Goal: Task Accomplishment & Management: Complete application form

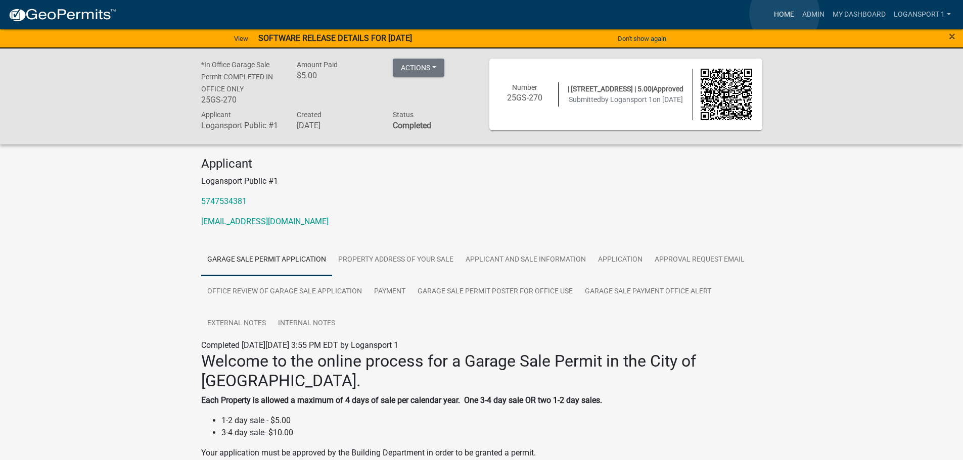
click at [784, 14] on link "Home" at bounding box center [784, 14] width 28 height 19
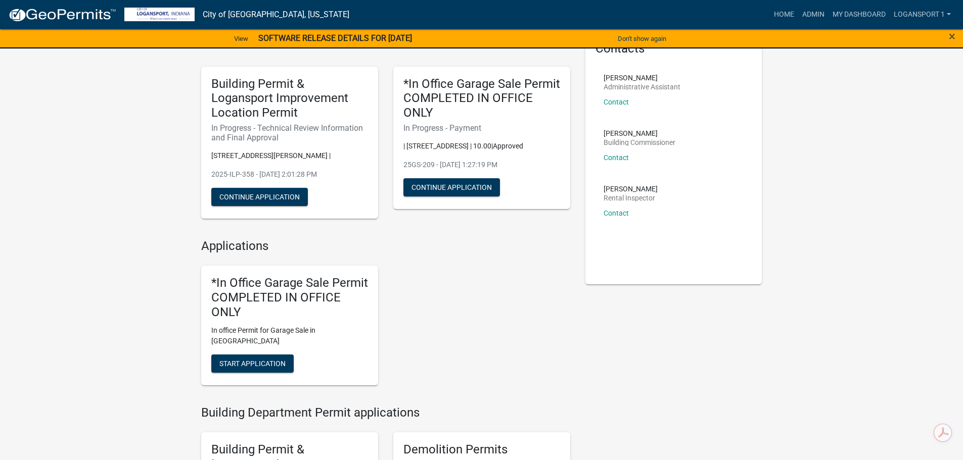
scroll to position [101, 0]
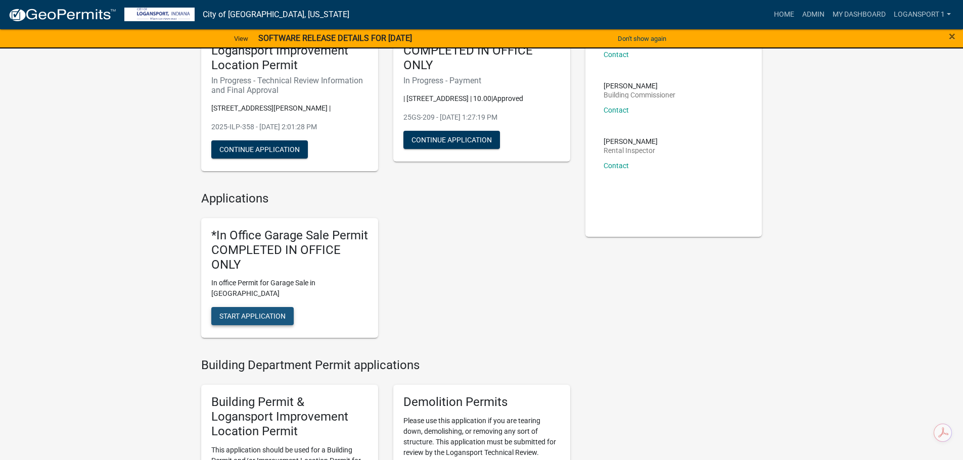
click at [258, 312] on span "Start Application" at bounding box center [252, 316] width 66 height 8
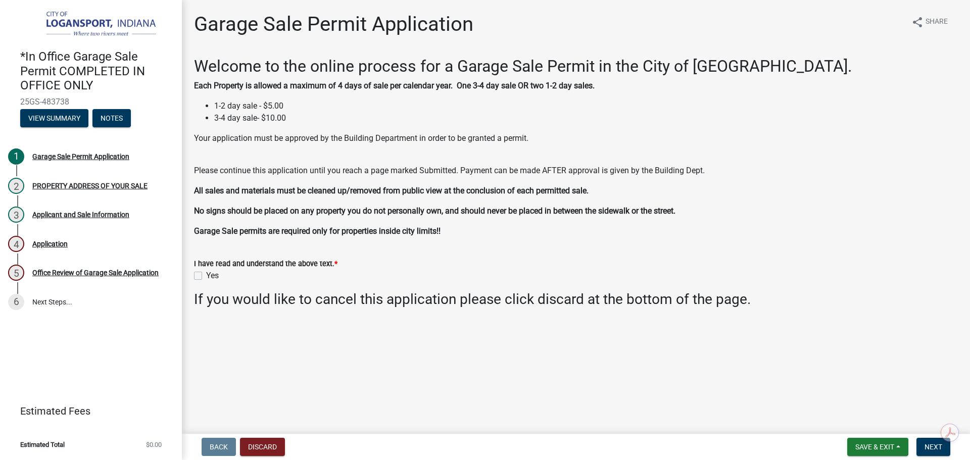
click at [206, 273] on label "Yes" at bounding box center [212, 276] width 13 height 12
click at [206, 273] on input "Yes" at bounding box center [209, 273] width 7 height 7
checkbox input "true"
click at [928, 445] on span "Next" at bounding box center [934, 447] width 18 height 8
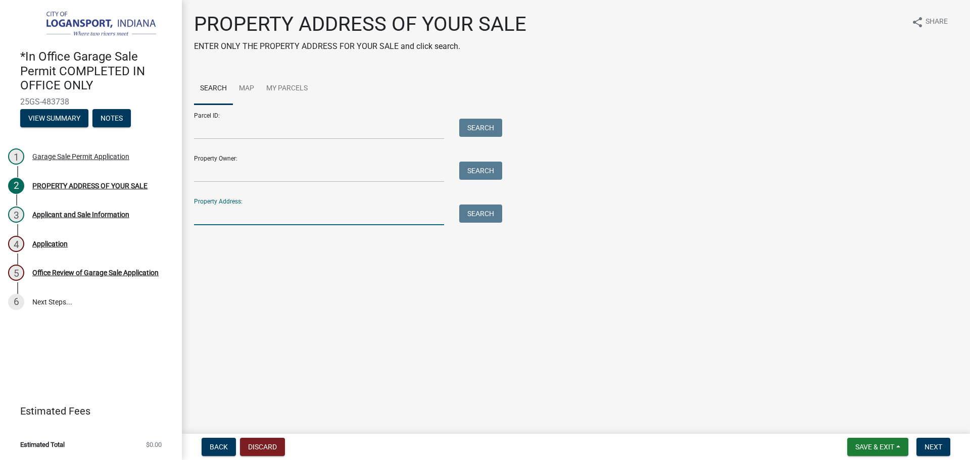
click at [412, 213] on input "Property Address:" at bounding box center [319, 215] width 250 height 21
type input "[STREET_ADDRESS][PERSON_NAME]"
click at [487, 214] on button "Search" at bounding box center [480, 214] width 43 height 18
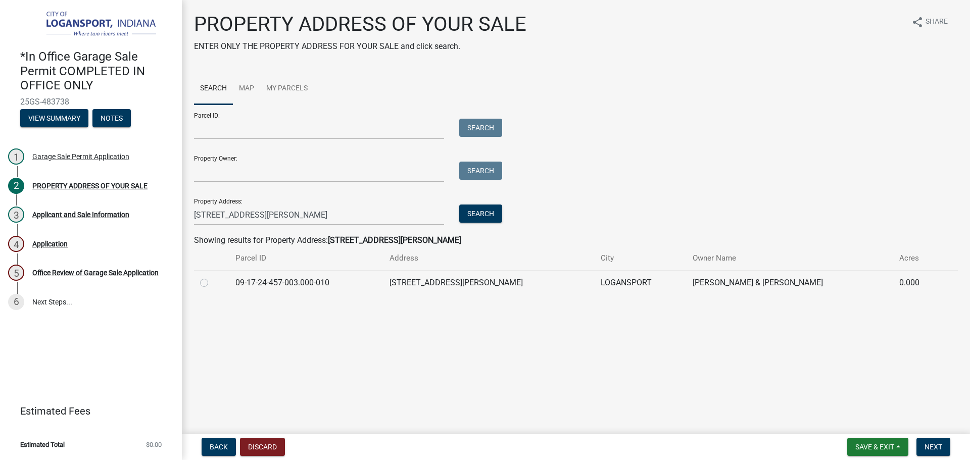
click at [212, 277] on label at bounding box center [212, 277] width 0 height 0
click at [212, 281] on input "radio" at bounding box center [215, 280] width 7 height 7
radio input "true"
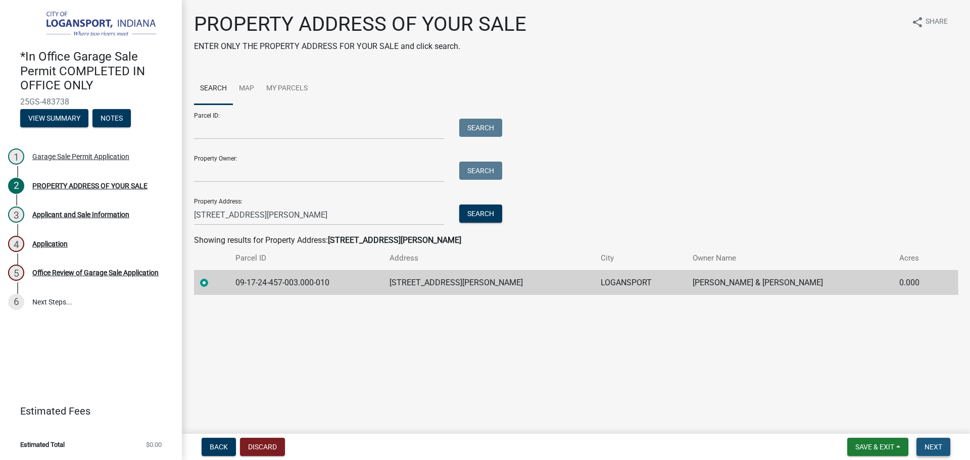
click at [943, 450] on button "Next" at bounding box center [934, 447] width 34 height 18
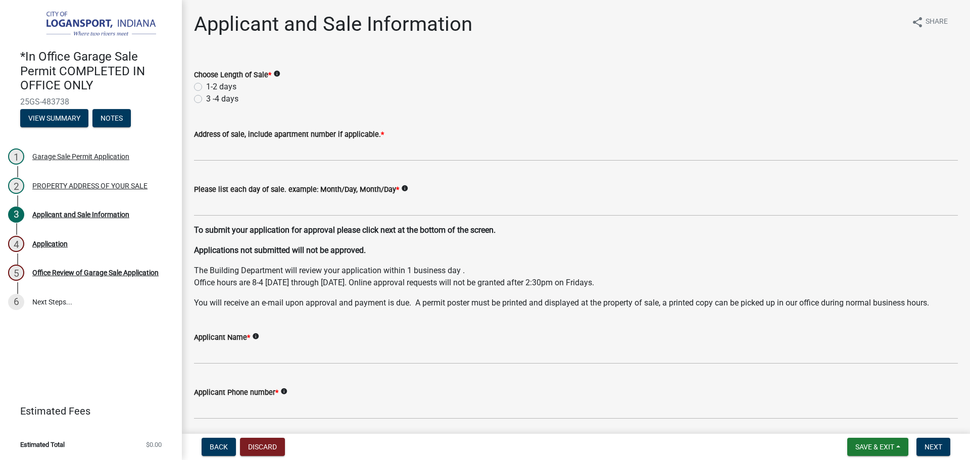
click at [206, 83] on label "1-2 days" at bounding box center [221, 87] width 30 height 12
click at [206, 83] on input "1-2 days" at bounding box center [209, 84] width 7 height 7
radio input "true"
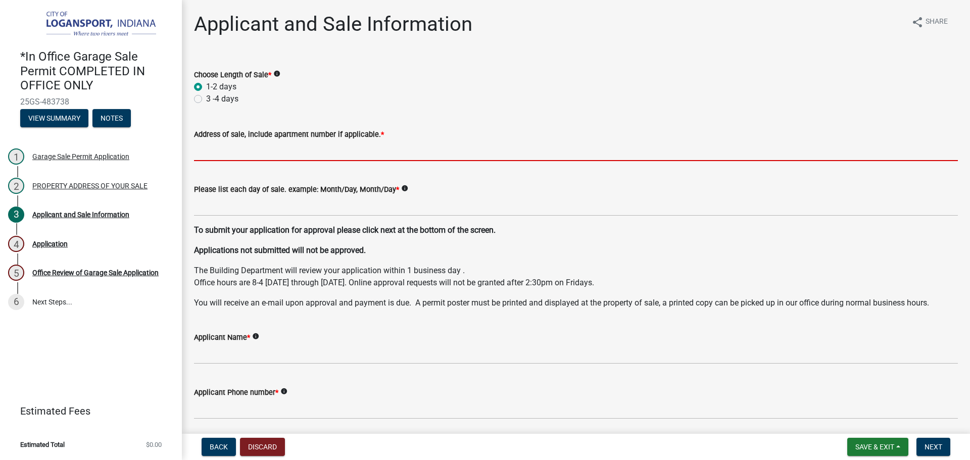
click at [287, 148] on input "Address of sale, include apartment number if applicable. *" at bounding box center [576, 150] width 764 height 21
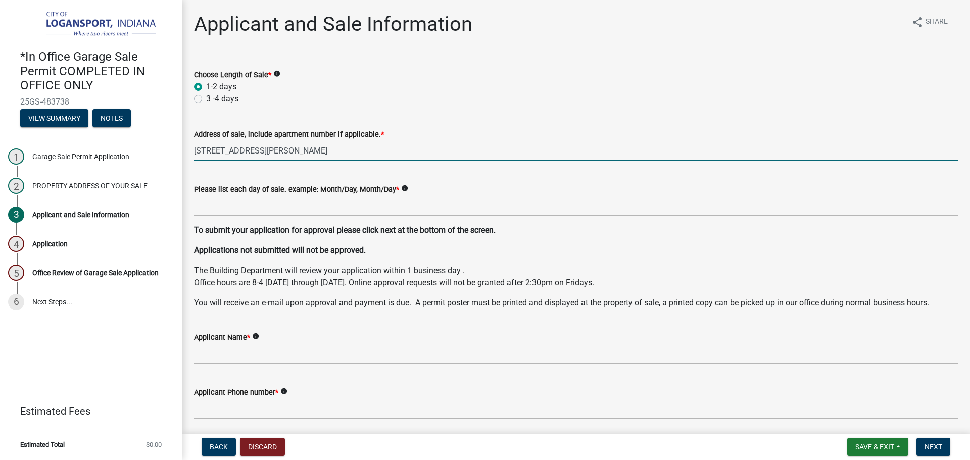
type input "[STREET_ADDRESS][PERSON_NAME]"
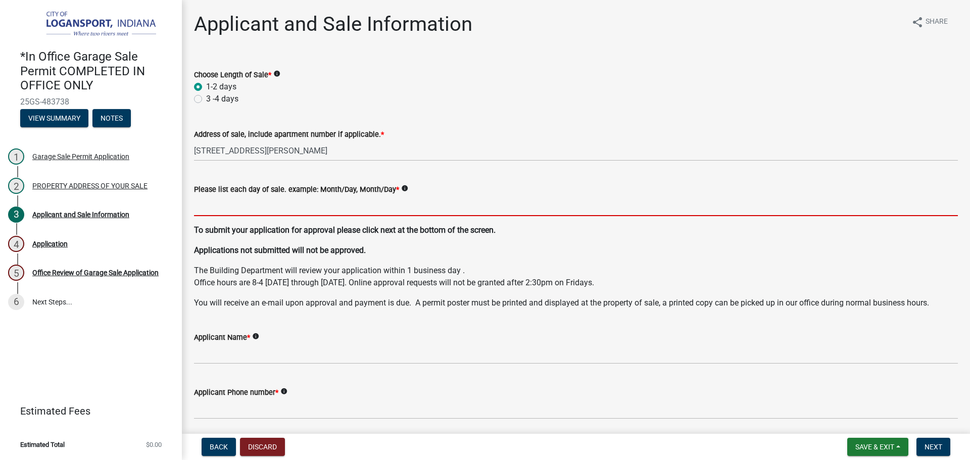
click at [320, 202] on input "Please list each day of sale. example: Month/Day, Month/Day *" at bounding box center [576, 206] width 764 height 21
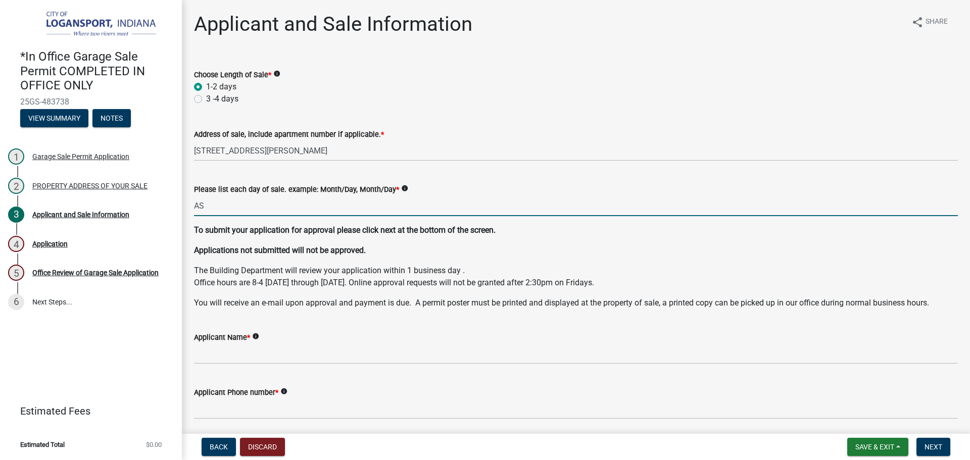
type input "A"
type input "S"
type input "09/26, 09/27"
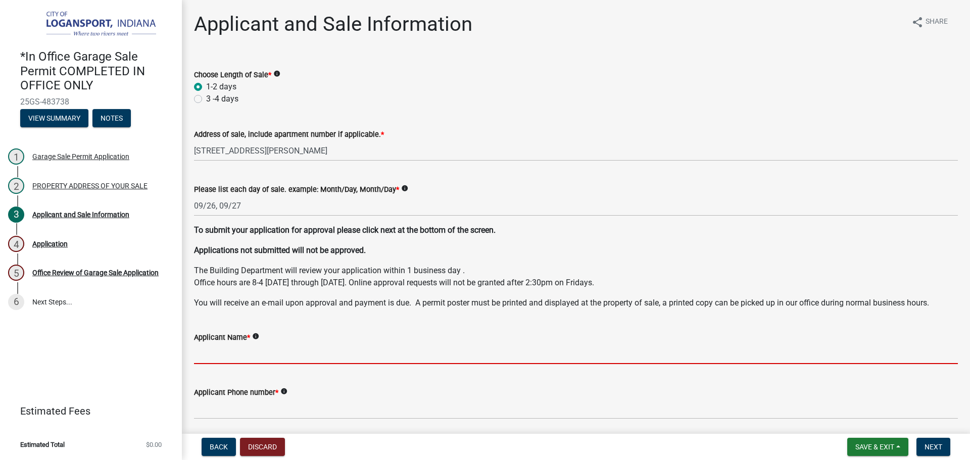
click at [203, 354] on input "Applicant Name *" at bounding box center [576, 354] width 764 height 21
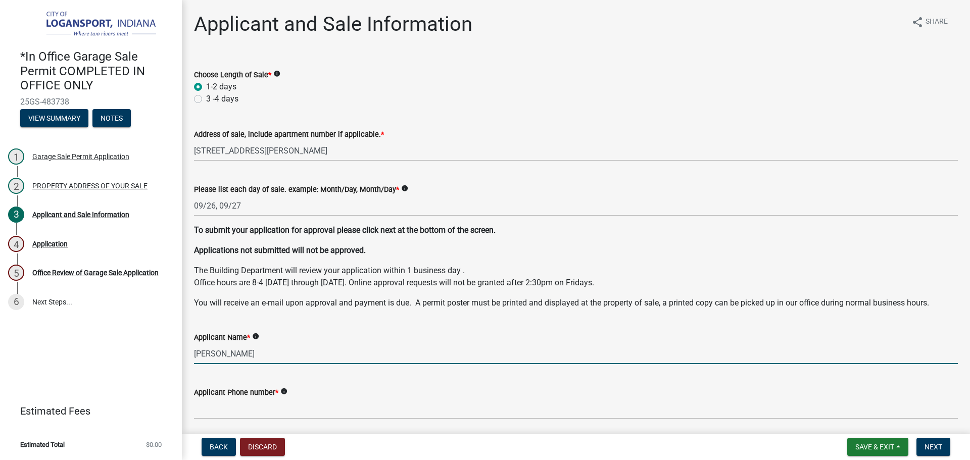
type input "[PERSON_NAME]"
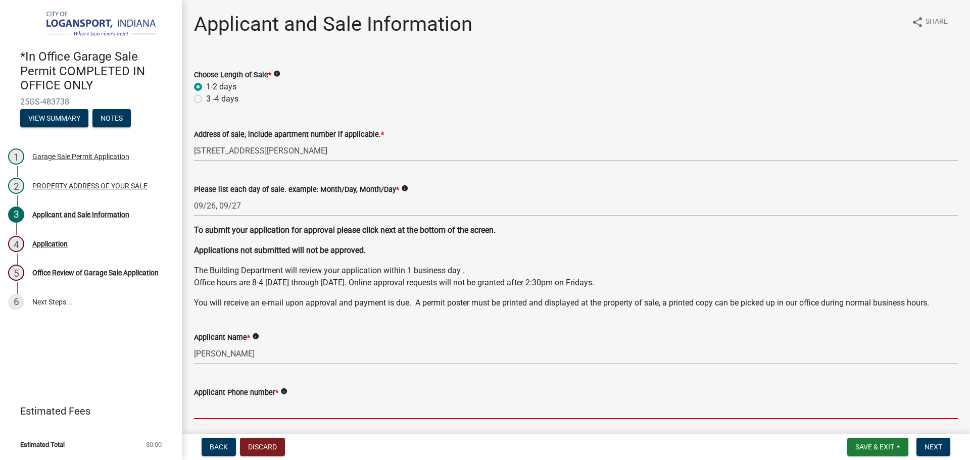
click at [223, 412] on input "Applicant Phone number *" at bounding box center [576, 409] width 764 height 21
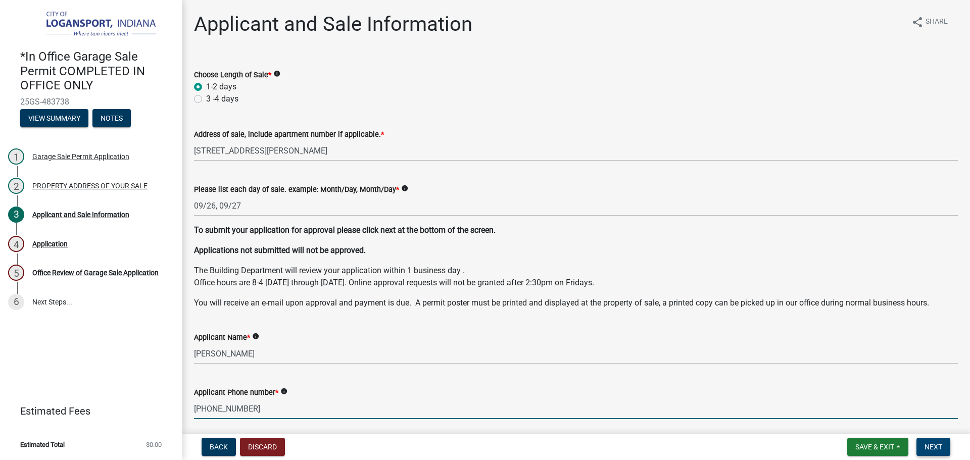
type input "[PHONE_NUMBER]"
click at [927, 445] on span "Next" at bounding box center [934, 447] width 18 height 8
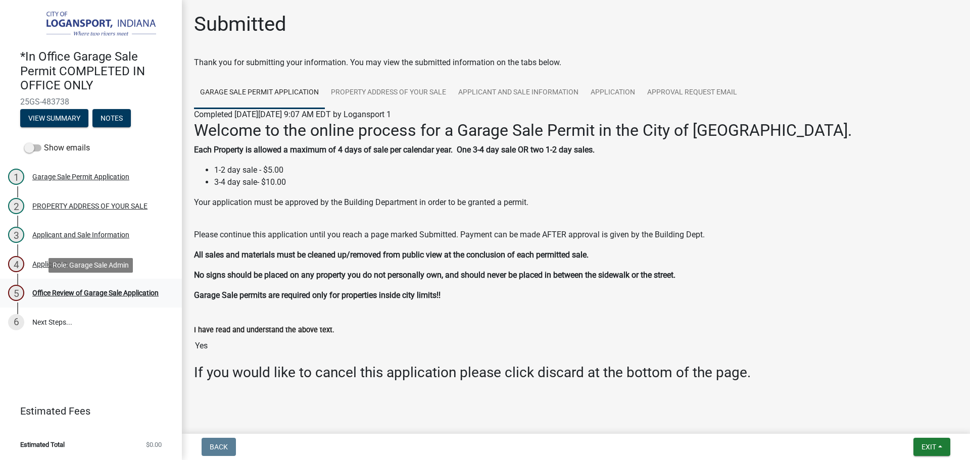
click at [132, 293] on div "Office Review of Garage Sale Application" at bounding box center [95, 293] width 126 height 7
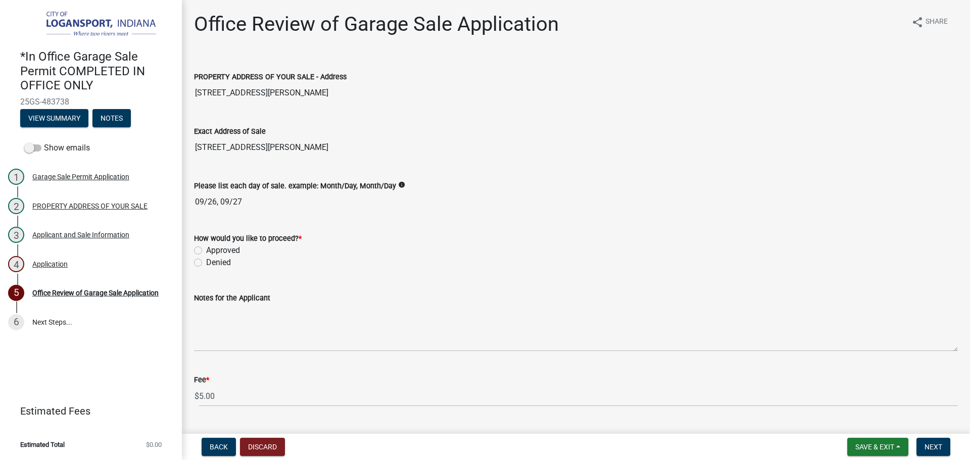
click at [194, 247] on div "How would you like to proceed? * Approved Denied" at bounding box center [575, 244] width 779 height 49
click at [206, 250] on label "Approved" at bounding box center [223, 251] width 34 height 12
click at [206, 250] on input "Approved" at bounding box center [209, 248] width 7 height 7
radio input "true"
click at [938, 450] on span "Next" at bounding box center [934, 447] width 18 height 8
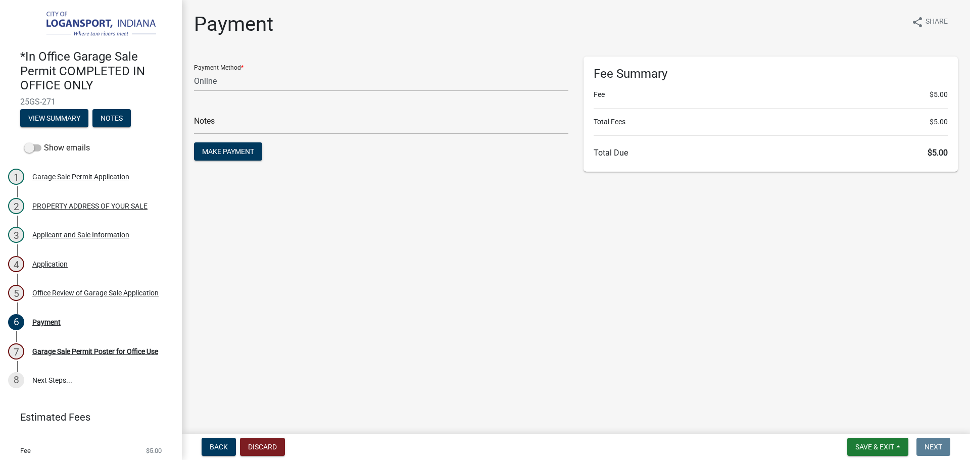
click at [443, 70] on div "Payment Method * Credit Card POS Check Cash Online" at bounding box center [381, 74] width 374 height 35
click at [440, 78] on select "Credit Card POS Check Cash Online" at bounding box center [381, 81] width 374 height 21
select select "2: 1"
click at [194, 71] on select "Credit Card POS Check Cash Online" at bounding box center [381, 81] width 374 height 21
click at [405, 125] on input "text" at bounding box center [381, 124] width 374 height 21
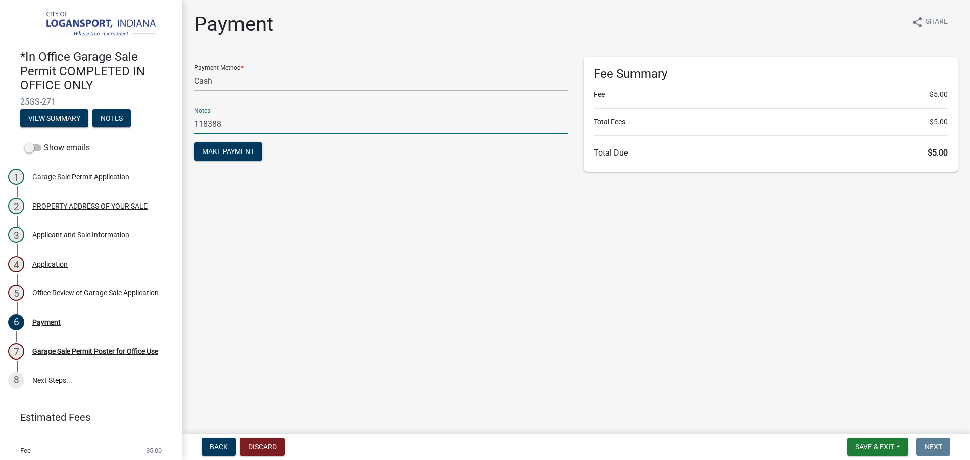
type input "118388"
click at [194, 142] on button "Make Payment" at bounding box center [228, 151] width 68 height 18
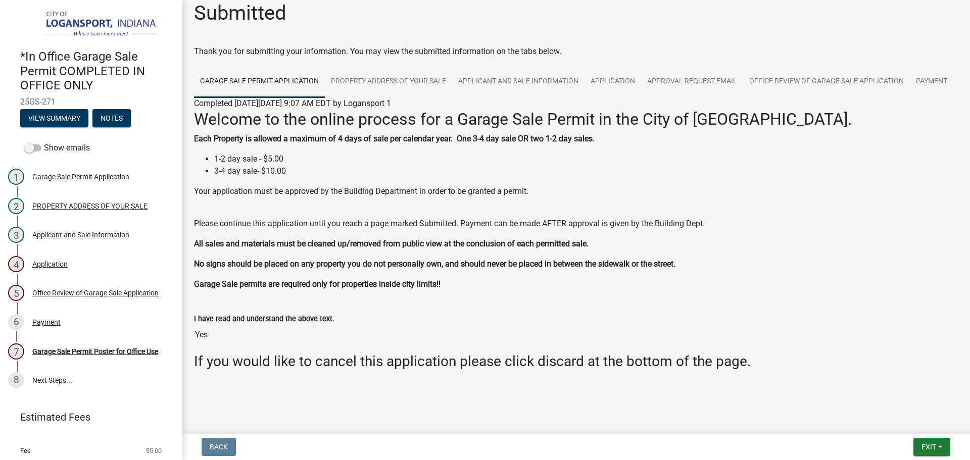
scroll to position [43, 0]
click at [125, 348] on div "Garage Sale Permit Poster for Office Use" at bounding box center [95, 351] width 126 height 7
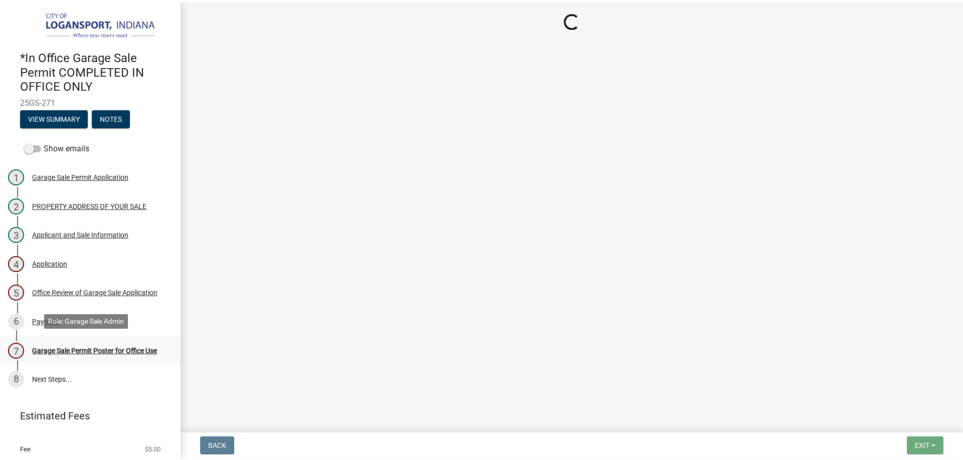
scroll to position [0, 0]
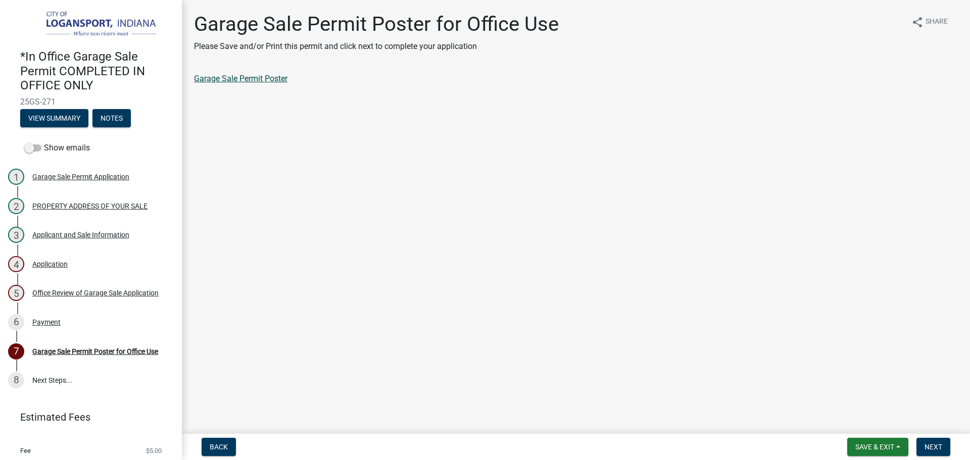
click at [231, 80] on link "Garage Sale Permit Poster" at bounding box center [240, 79] width 93 height 10
click at [945, 449] on button "Next" at bounding box center [934, 447] width 34 height 18
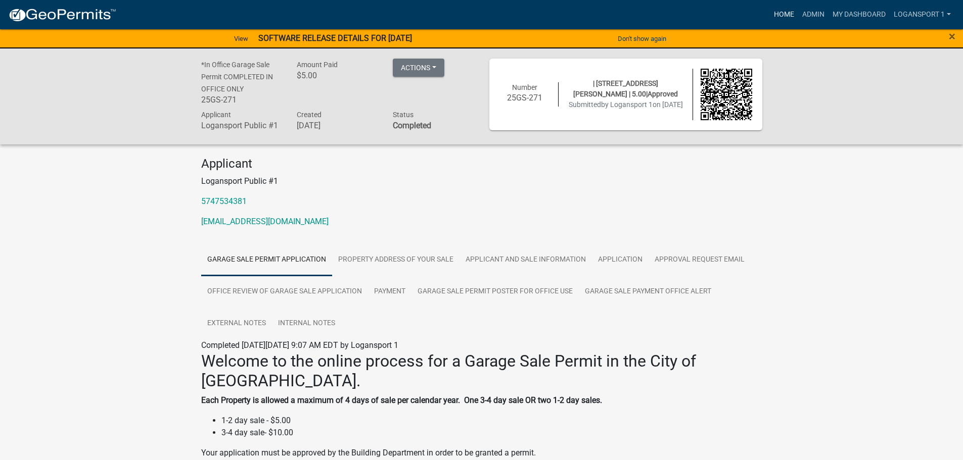
click at [785, 20] on link "Home" at bounding box center [784, 14] width 28 height 19
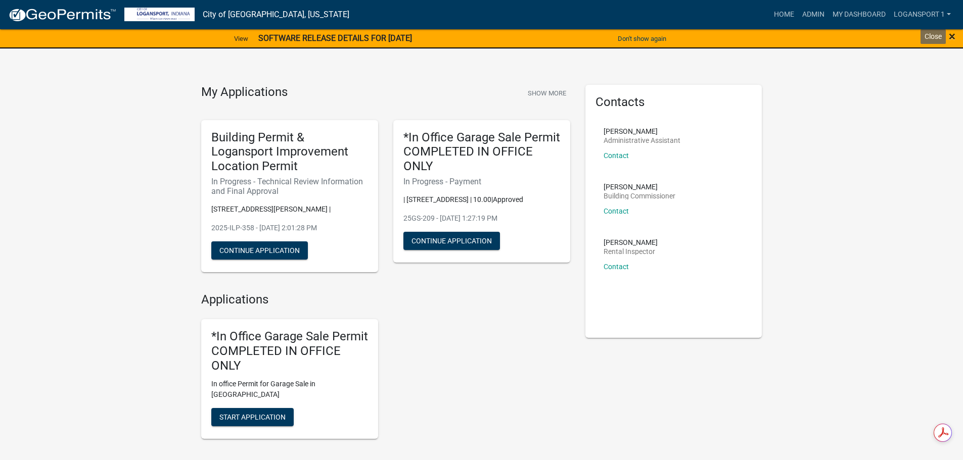
click at [953, 36] on span "×" at bounding box center [951, 36] width 7 height 14
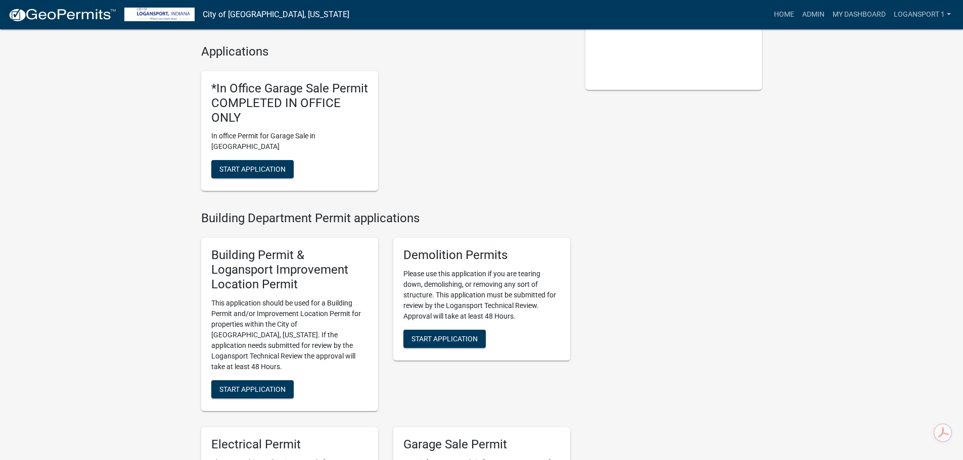
scroll to position [253, 0]
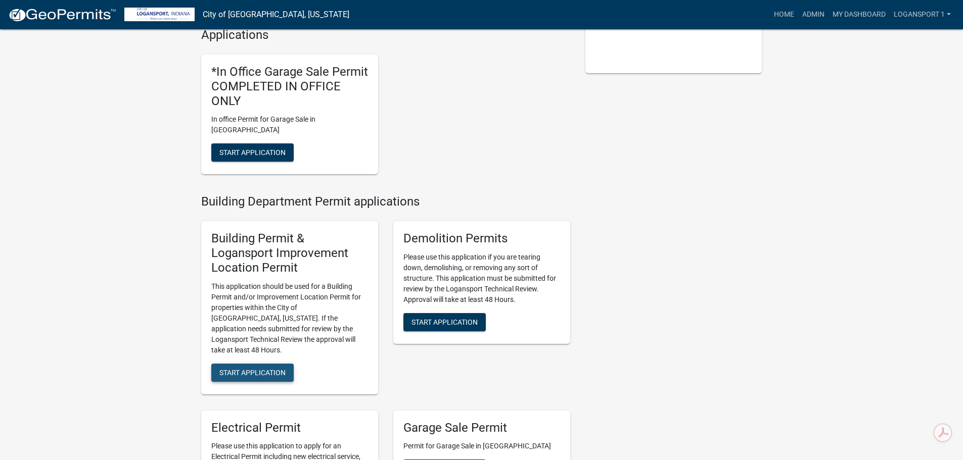
click at [274, 364] on button "Start Application" at bounding box center [252, 373] width 82 height 18
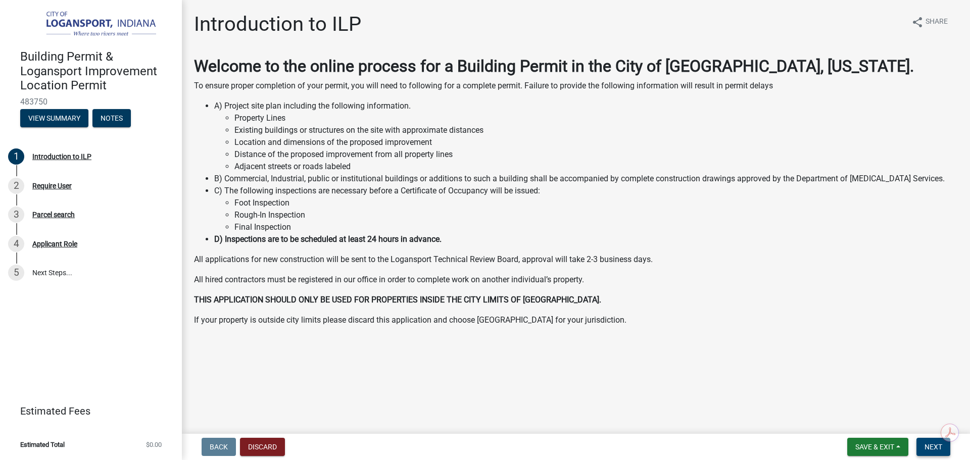
click at [929, 445] on span "Next" at bounding box center [934, 447] width 18 height 8
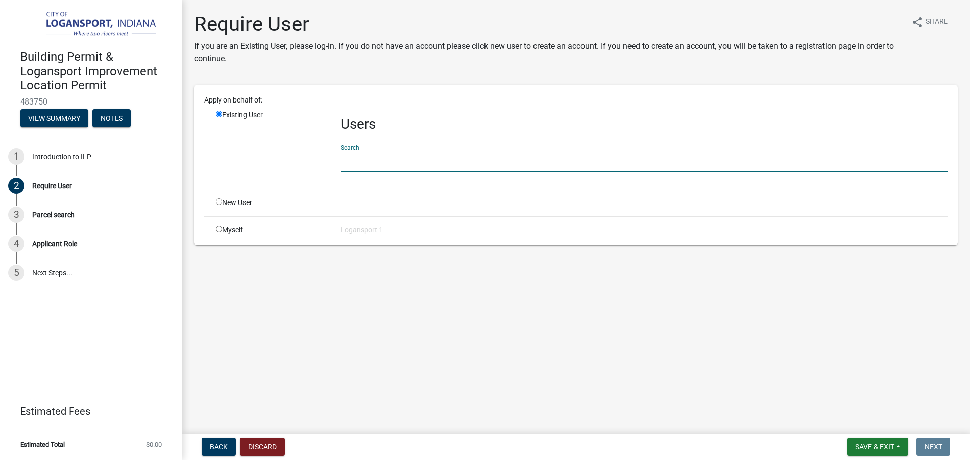
click at [359, 153] on input "text" at bounding box center [644, 161] width 607 height 21
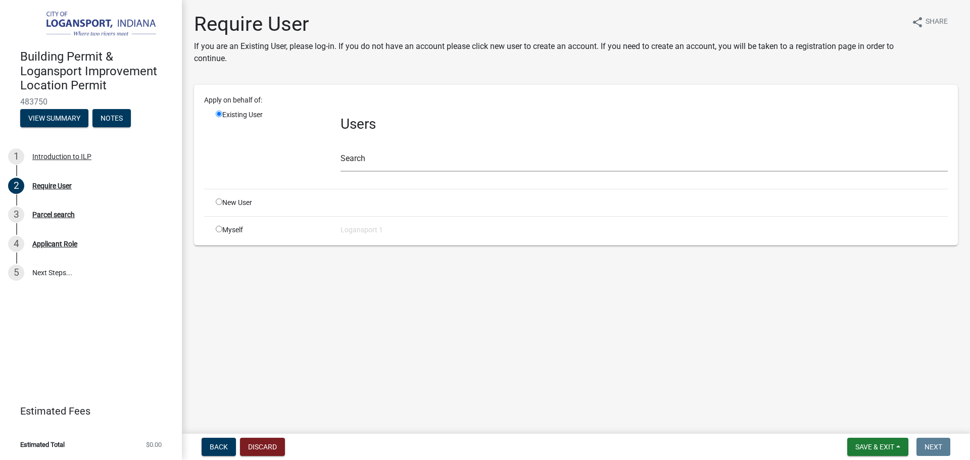
click at [218, 199] on input "radio" at bounding box center [219, 202] width 7 height 7
radio input "true"
radio input "false"
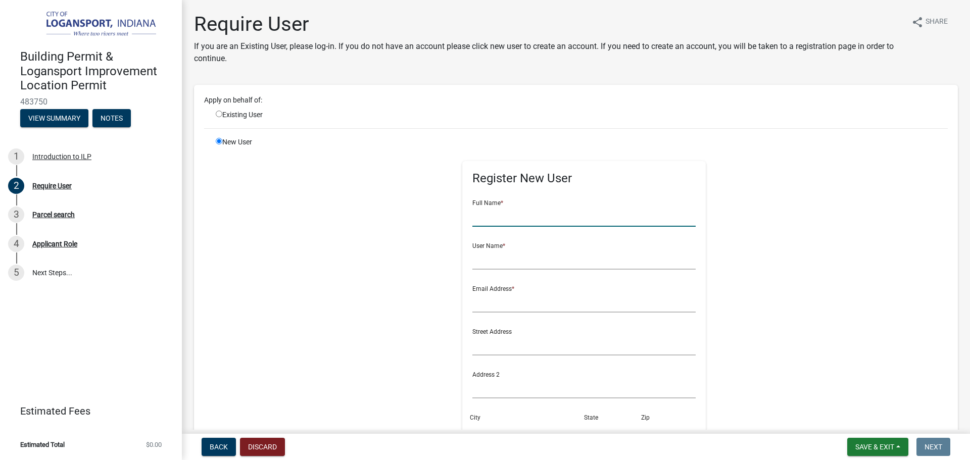
click at [504, 206] on input "text" at bounding box center [584, 216] width 224 height 21
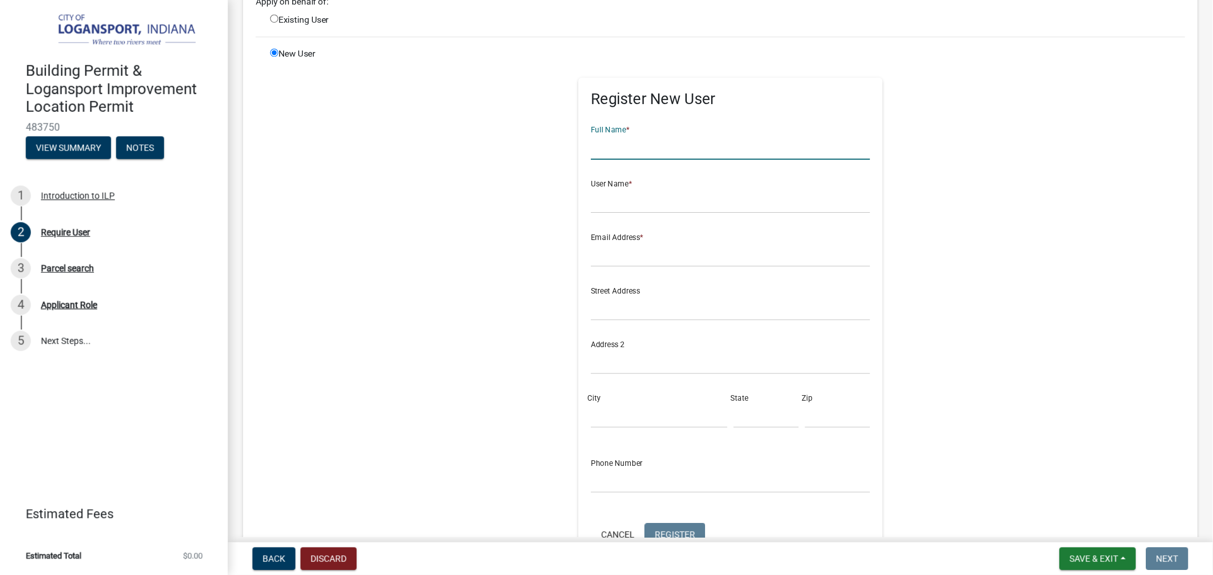
scroll to position [101, 0]
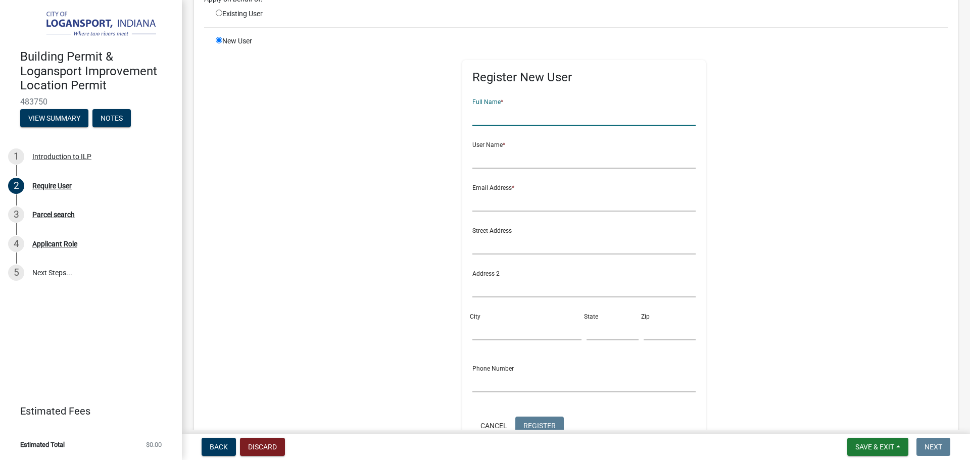
click at [487, 114] on input "text" at bounding box center [584, 115] width 224 height 21
click at [480, 162] on input "text" at bounding box center [584, 158] width 224 height 21
click at [480, 206] on input "text" at bounding box center [584, 201] width 224 height 21
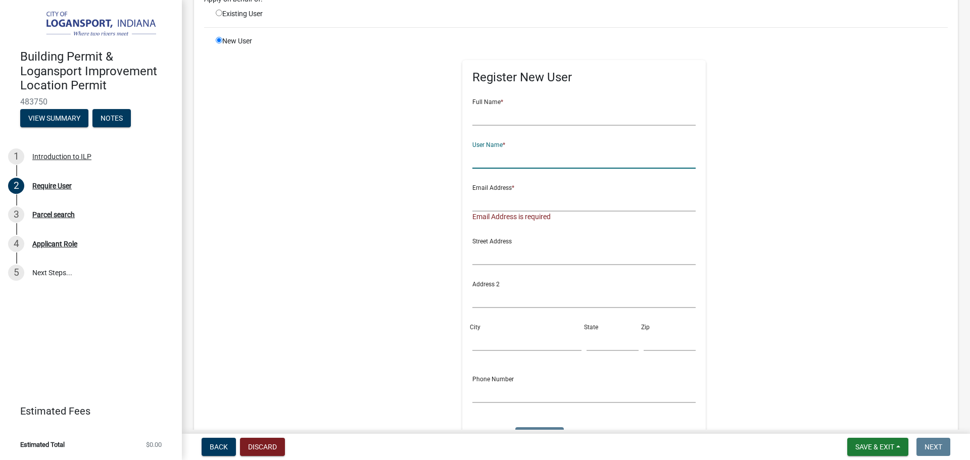
click at [481, 159] on input "text" at bounding box center [584, 158] width 224 height 21
click at [476, 259] on input "text" at bounding box center [584, 255] width 224 height 21
click at [489, 116] on input "text" at bounding box center [584, 115] width 224 height 21
type input "[PERSON_NAME]"
click at [490, 153] on input "text" at bounding box center [584, 158] width 224 height 21
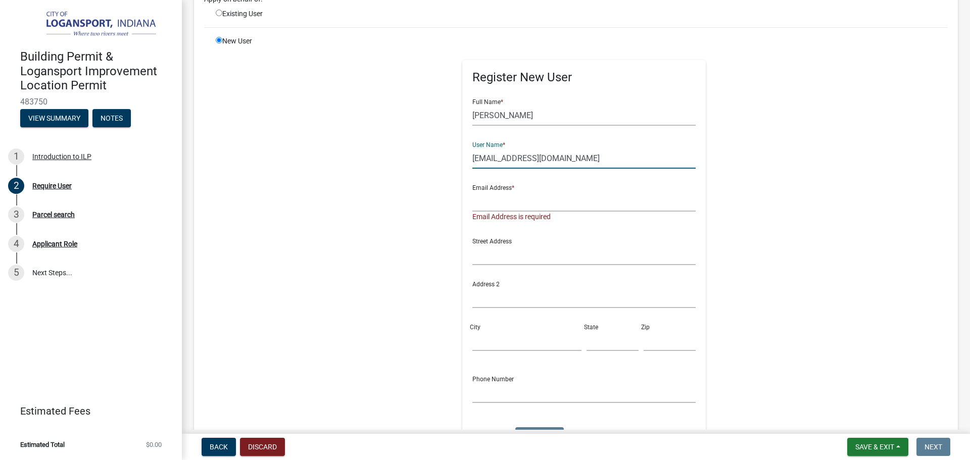
type input "[EMAIL_ADDRESS][DOMAIN_NAME]"
click at [507, 201] on input "text" at bounding box center [584, 201] width 224 height 21
click at [507, 156] on input "[EMAIL_ADDRESS][DOMAIN_NAME]" at bounding box center [584, 158] width 224 height 21
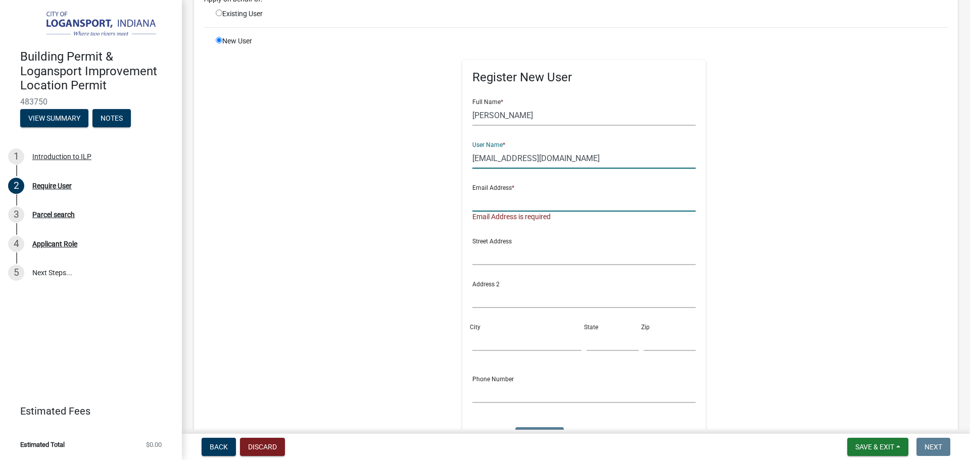
click at [509, 203] on input "text" at bounding box center [584, 201] width 224 height 21
paste input "[EMAIL_ADDRESS][DOMAIN_NAME]"
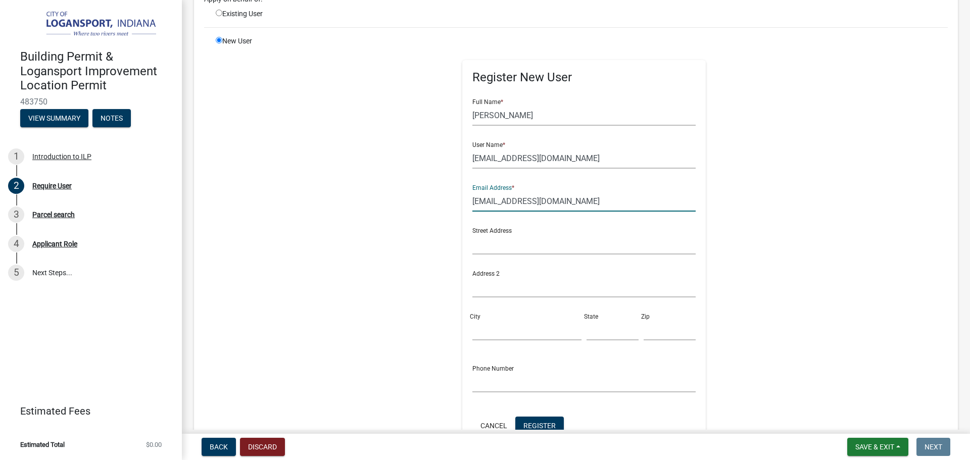
type input "[EMAIL_ADDRESS][DOMAIN_NAME]"
click at [533, 244] on input "text" at bounding box center [584, 244] width 224 height 21
type input "[STREET_ADDRESS]"
click at [472, 322] on input "City" at bounding box center [526, 330] width 109 height 21
type input "Logansport"
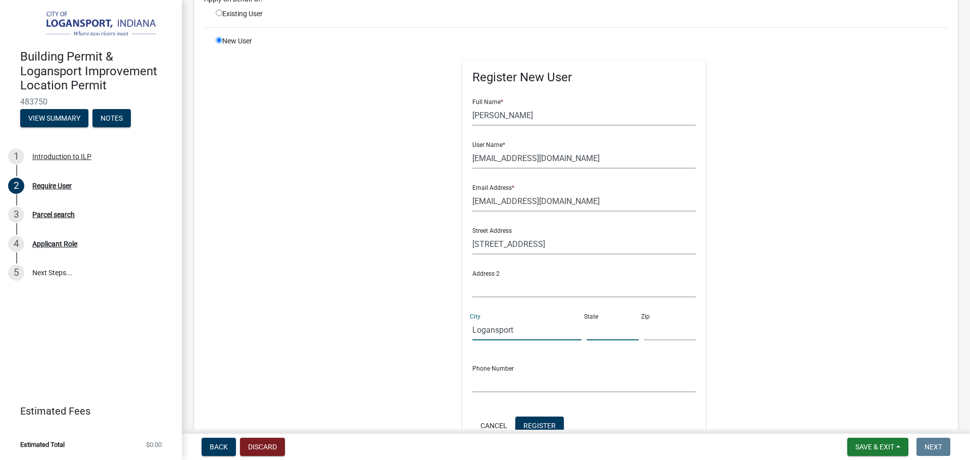
click at [587, 325] on input "text" at bounding box center [613, 330] width 52 height 21
type input "IN"
click at [644, 338] on input "text" at bounding box center [670, 330] width 52 height 21
type input "46947"
click at [480, 376] on input "text" at bounding box center [584, 382] width 224 height 21
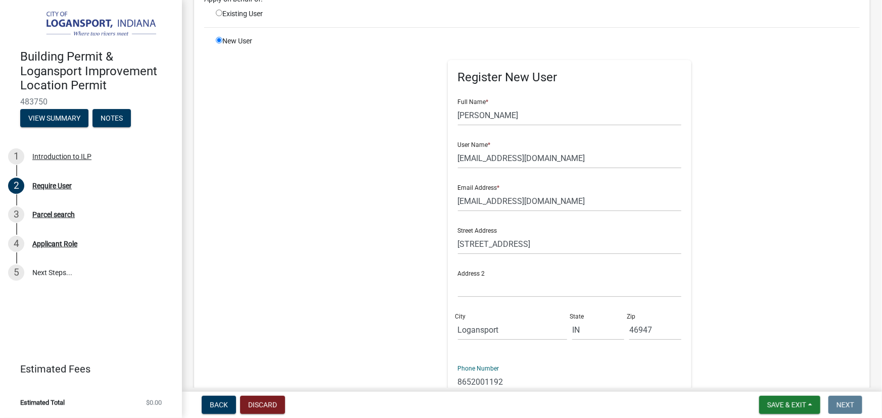
type input "8652001192"
click at [591, 197] on input "[EMAIL_ADDRESS][DOMAIN_NAME]" at bounding box center [570, 201] width 224 height 21
paste input "8652001192"
type input "[EMAIL_ADDRESS][DOMAIN_NAME]"
click at [788, 237] on div "Register New User Full Name * [PERSON_NAME] User Name * [EMAIL_ADDRESS][DOMAIN_…" at bounding box center [569, 263] width 518 height 455
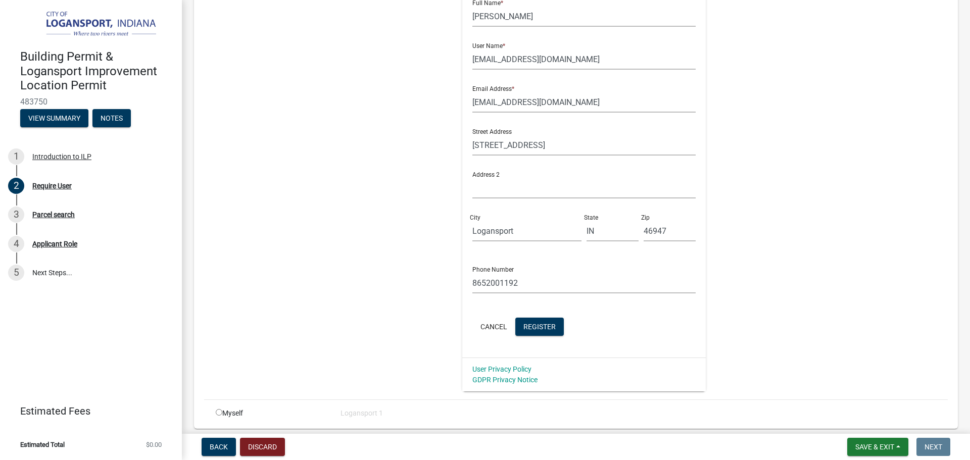
scroll to position [202, 0]
click at [867, 267] on div "New User Register New User Full Name * [PERSON_NAME] User Name * [EMAIL_ADDRESS…" at bounding box center [581, 162] width 747 height 455
click at [545, 319] on button "Register" at bounding box center [539, 325] width 49 height 18
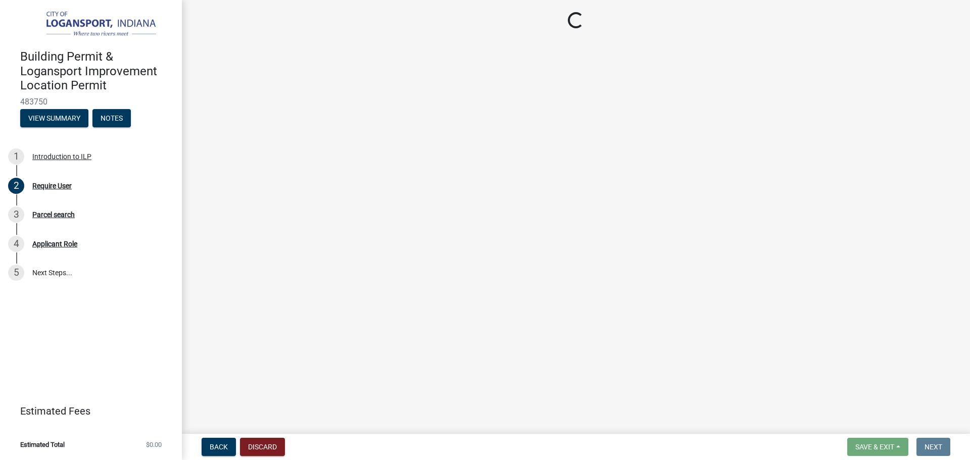
scroll to position [0, 0]
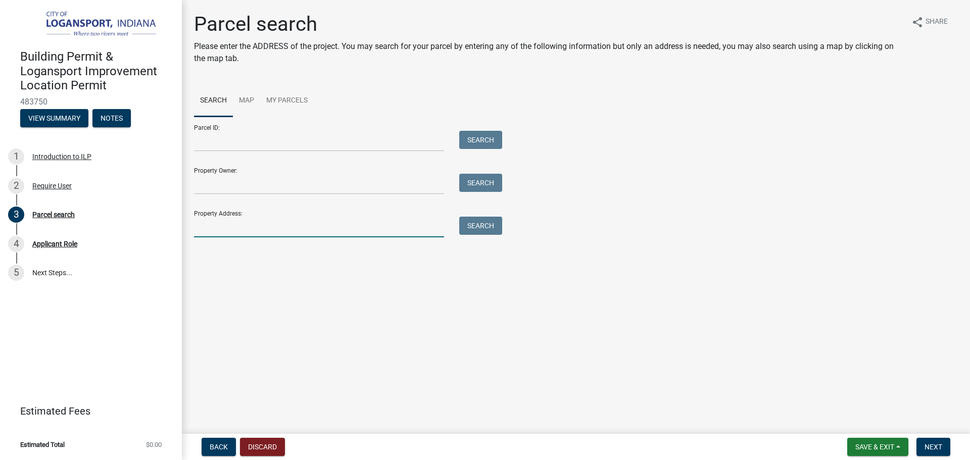
click at [397, 226] on input "Property Address:" at bounding box center [319, 227] width 250 height 21
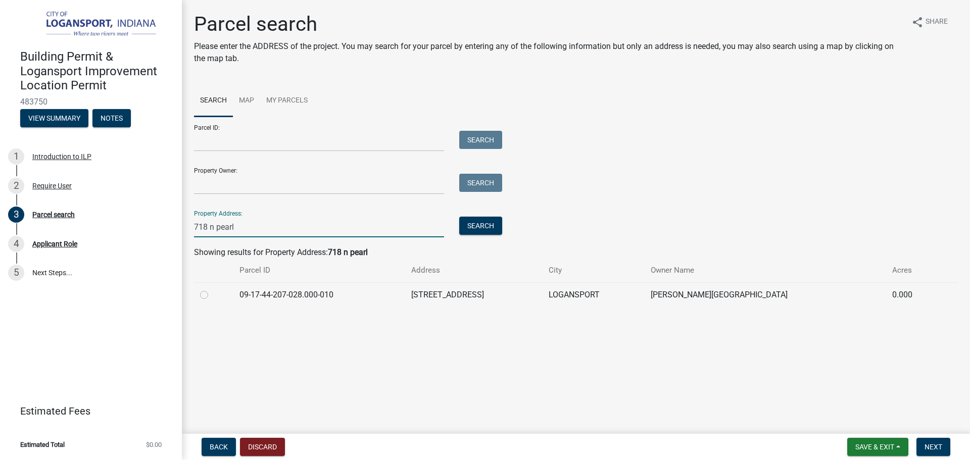
type input "718 n pearl"
click at [212, 289] on label at bounding box center [212, 289] width 0 height 0
click at [212, 293] on input "radio" at bounding box center [215, 292] width 7 height 7
radio input "true"
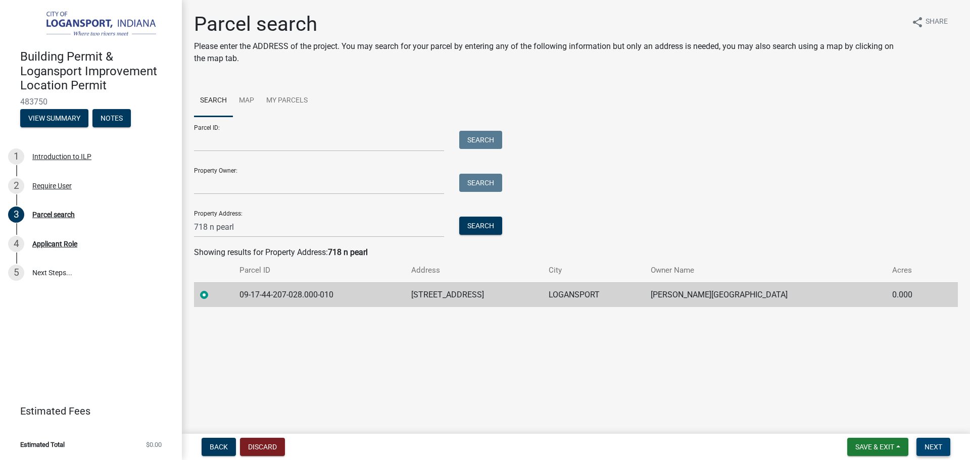
click at [925, 448] on span "Next" at bounding box center [934, 447] width 18 height 8
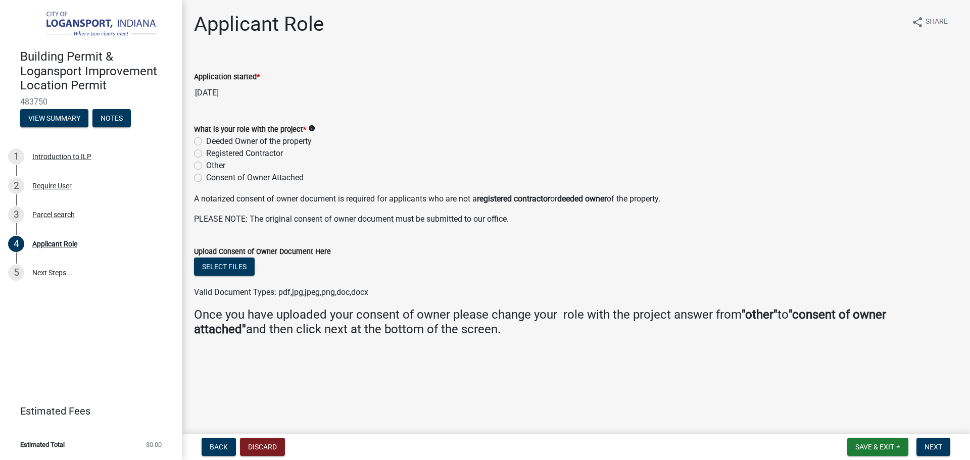
click at [206, 139] on label "Deeded Owner of the property" at bounding box center [259, 141] width 106 height 12
click at [206, 139] on input "Deeded Owner of the property" at bounding box center [209, 138] width 7 height 7
radio input "true"
click at [933, 442] on button "Next" at bounding box center [934, 447] width 34 height 18
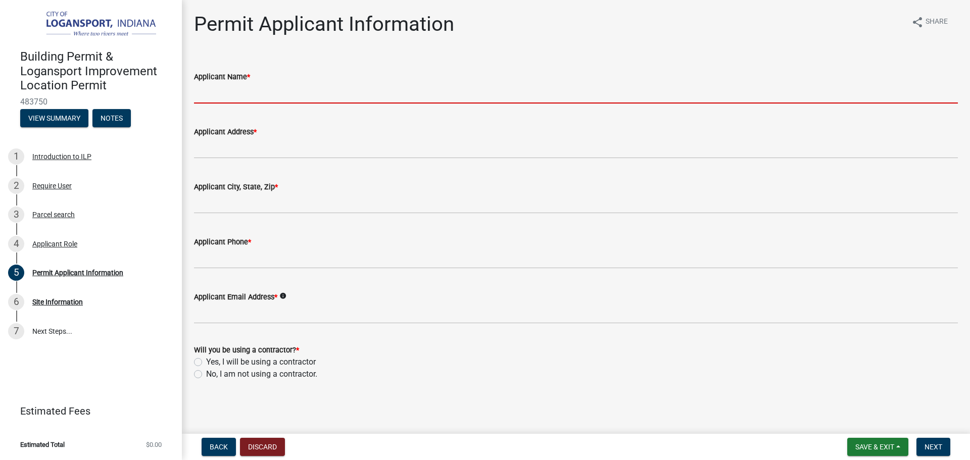
click at [334, 93] on input "Applicant Name *" at bounding box center [576, 93] width 764 height 21
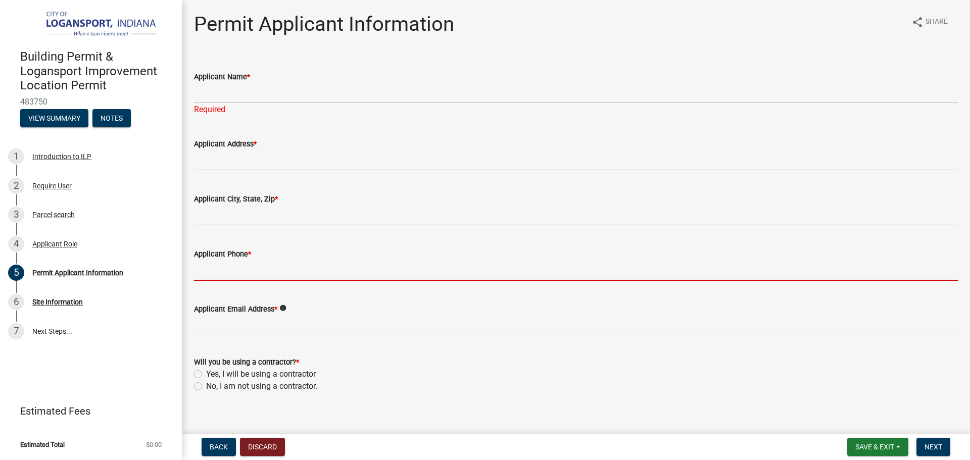
click at [273, 268] on input "Applicant Phone *" at bounding box center [576, 270] width 764 height 21
paste input "[EMAIL_ADDRESS][URL][DOMAIN_NAME]"
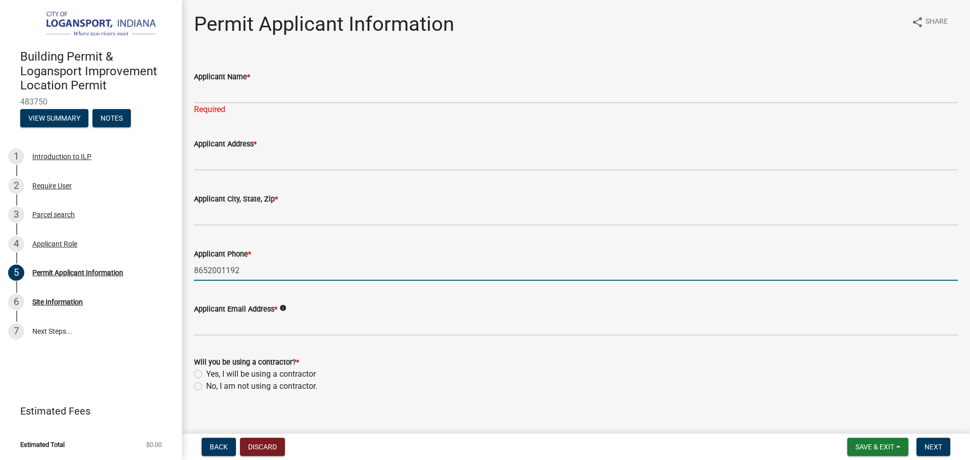
type input "8652001192"
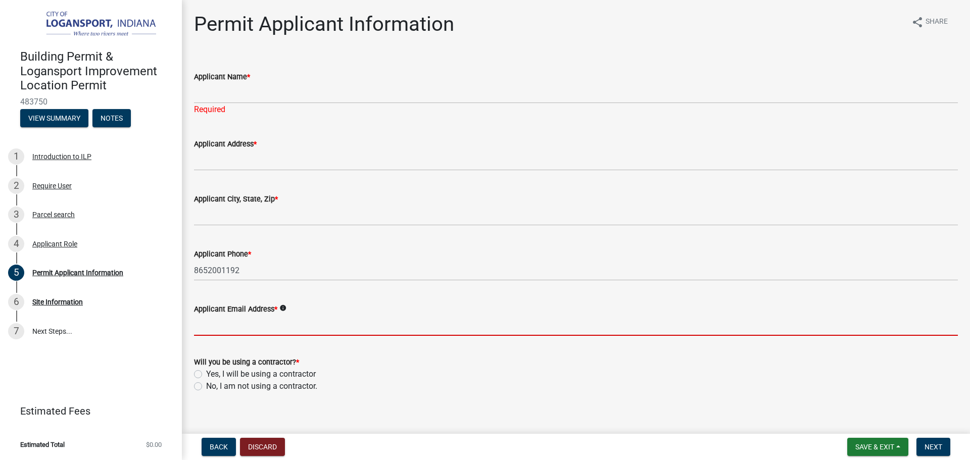
paste input "[EMAIL_ADDRESS][URL][DOMAIN_NAME]"
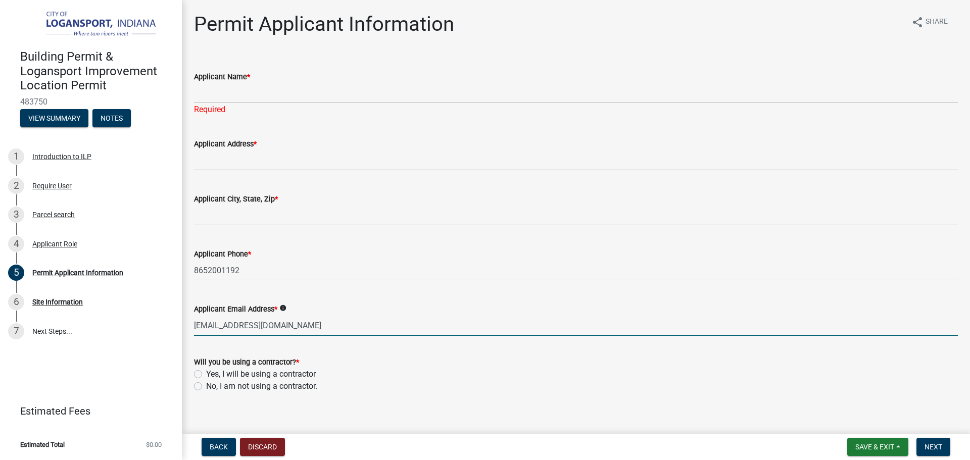
type input "[EMAIL_ADDRESS][DOMAIN_NAME]"
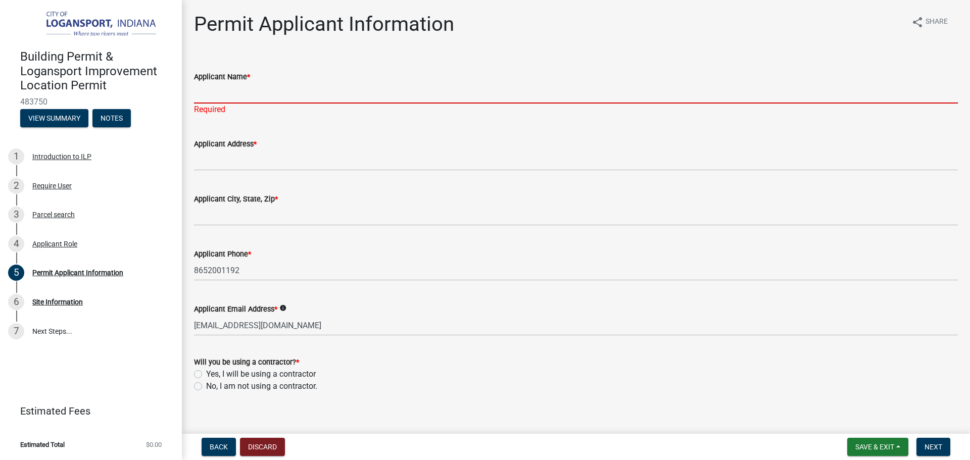
click at [236, 93] on input "Applicant Name *" at bounding box center [576, 93] width 764 height 21
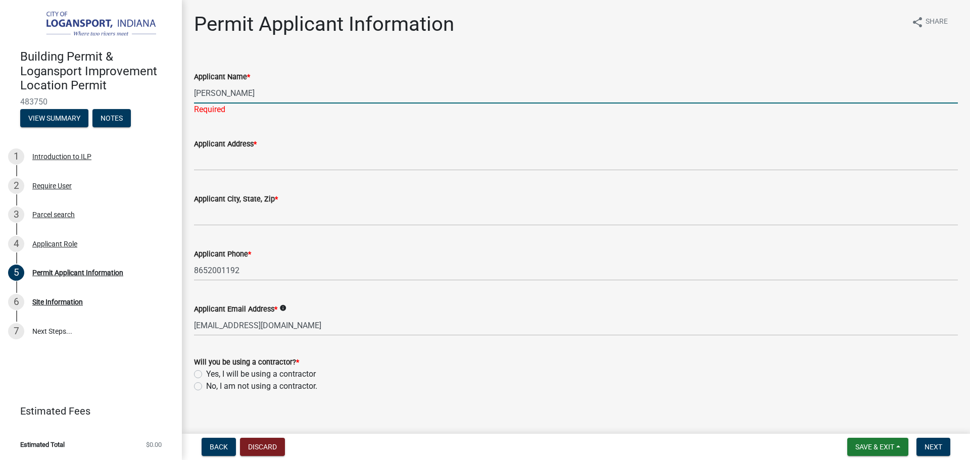
type input "[PERSON_NAME]"
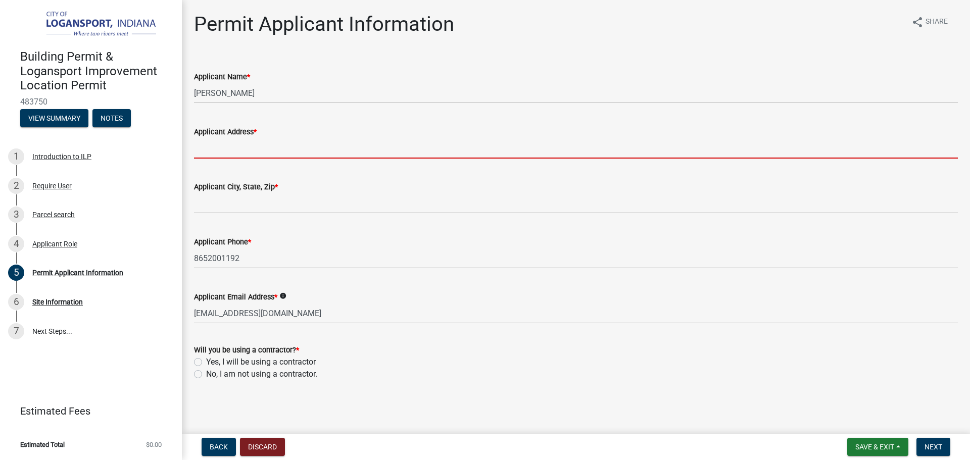
click at [210, 154] on input "Applicant Address *" at bounding box center [576, 148] width 764 height 21
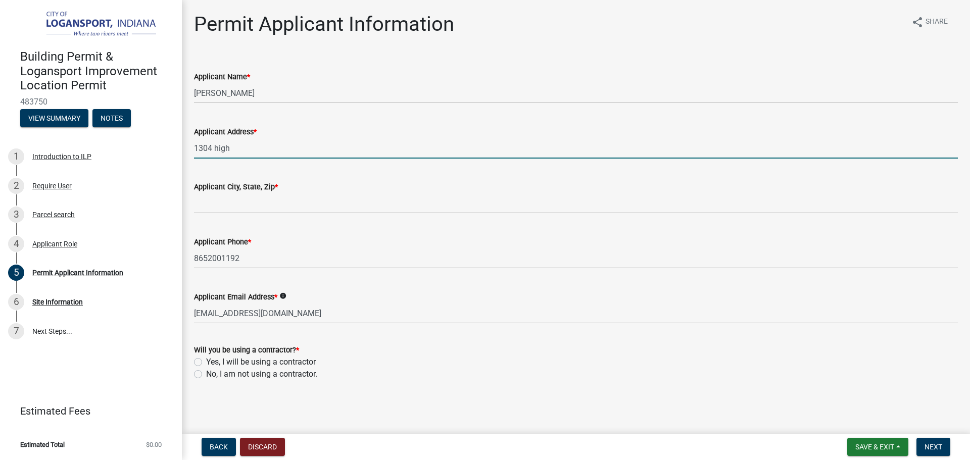
click at [233, 157] on input "1304 high" at bounding box center [576, 148] width 764 height 21
type input "[STREET_ADDRESS]"
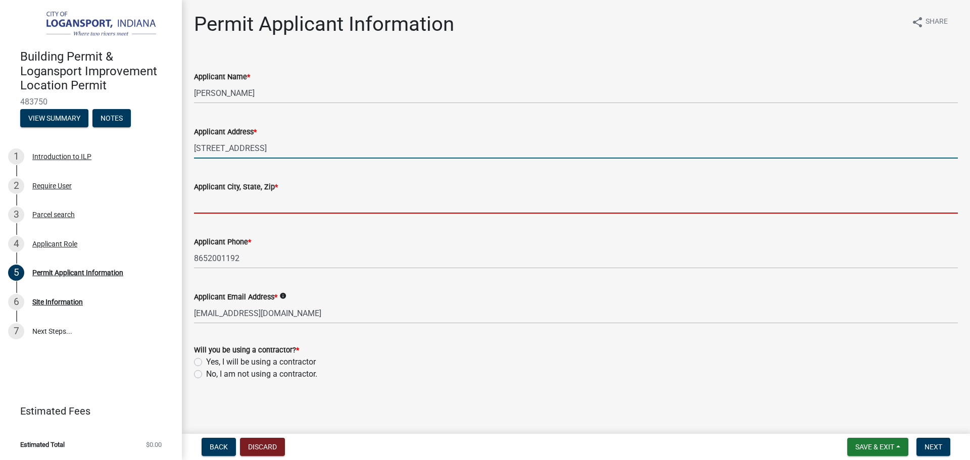
click at [208, 199] on input "Applicant City, State, Zip *" at bounding box center [576, 203] width 764 height 21
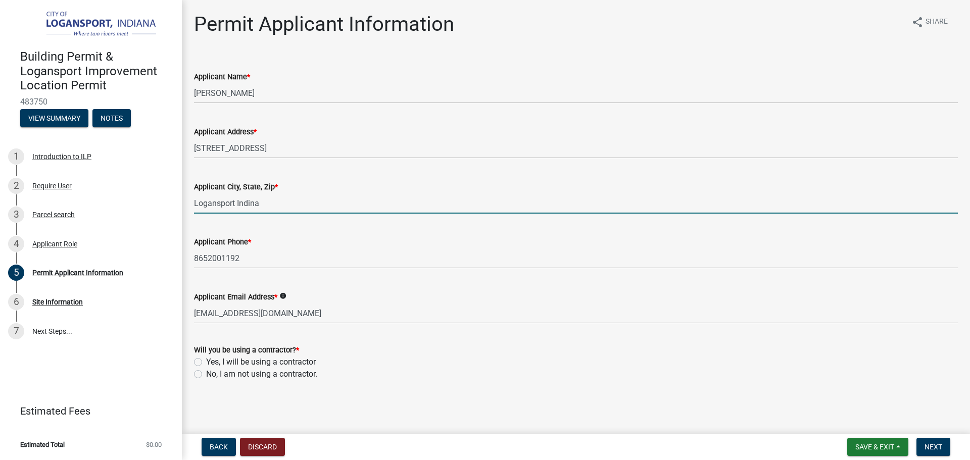
click at [246, 205] on input "Logansport Indina" at bounding box center [576, 203] width 764 height 21
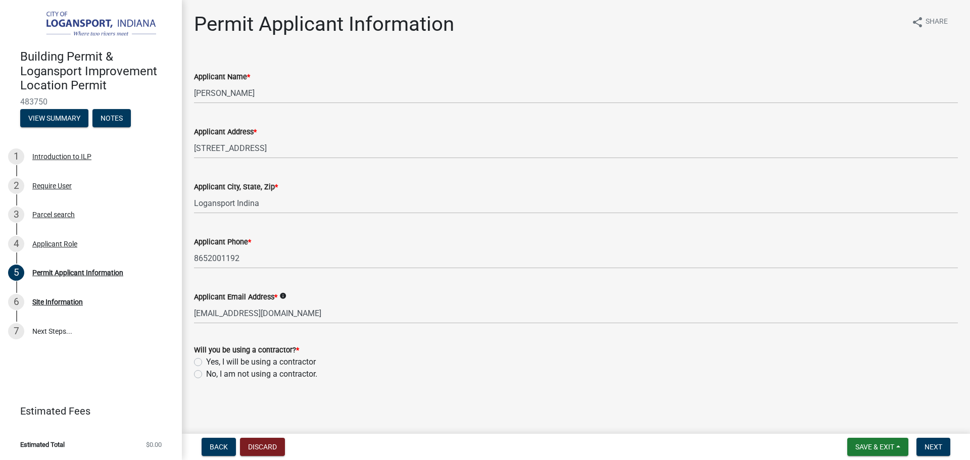
drag, startPoint x: 245, startPoint y: 207, endPoint x: 492, endPoint y: 185, distance: 248.6
click at [492, 185] on div "Applicant City, State, Zip *" at bounding box center [576, 187] width 764 height 12
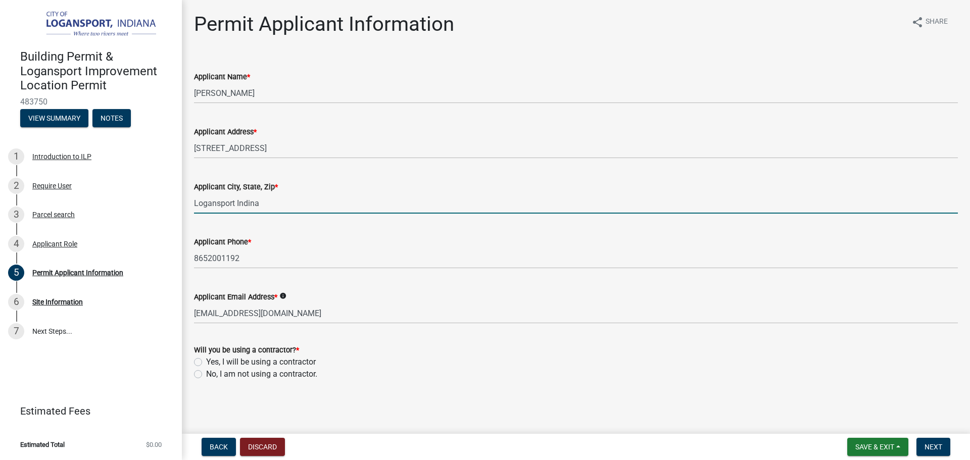
click at [251, 206] on input "Logansport Indina" at bounding box center [576, 203] width 764 height 21
type input "Logansport [US_STATE] 46947"
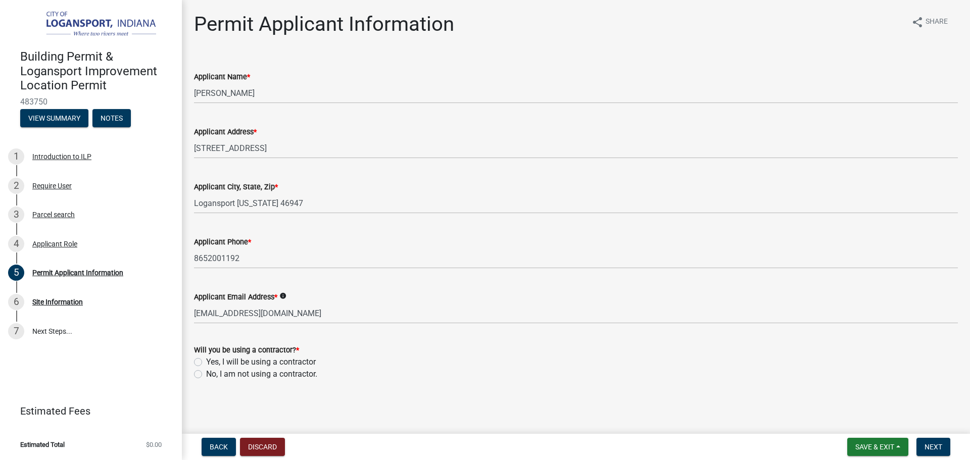
click at [482, 401] on main "Permit Applicant Information share Share Applicant Name * [PERSON_NAME] Applica…" at bounding box center [576, 215] width 788 height 430
click at [206, 372] on label "No, I am not using a contractor." at bounding box center [261, 374] width 111 height 12
click at [206, 372] on input "No, I am not using a contractor." at bounding box center [209, 371] width 7 height 7
radio input "true"
click at [934, 446] on span "Next" at bounding box center [934, 447] width 18 height 8
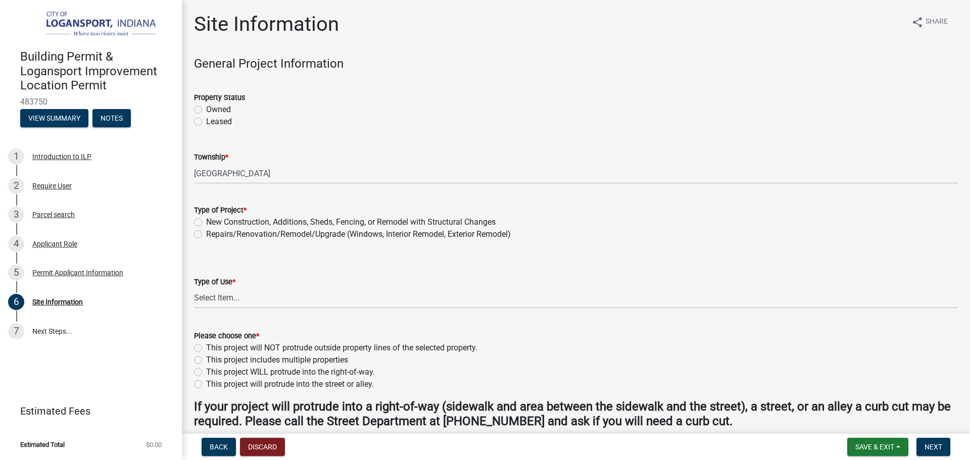
click at [206, 108] on label "Owned" at bounding box center [218, 110] width 25 height 12
click at [206, 108] on input "Owned" at bounding box center [209, 107] width 7 height 7
radio input "true"
click at [198, 229] on div "Repairs/Renovation/Remodel/Upgrade (Windows, Interior Remodel, Exterior Remodel)" at bounding box center [576, 234] width 764 height 12
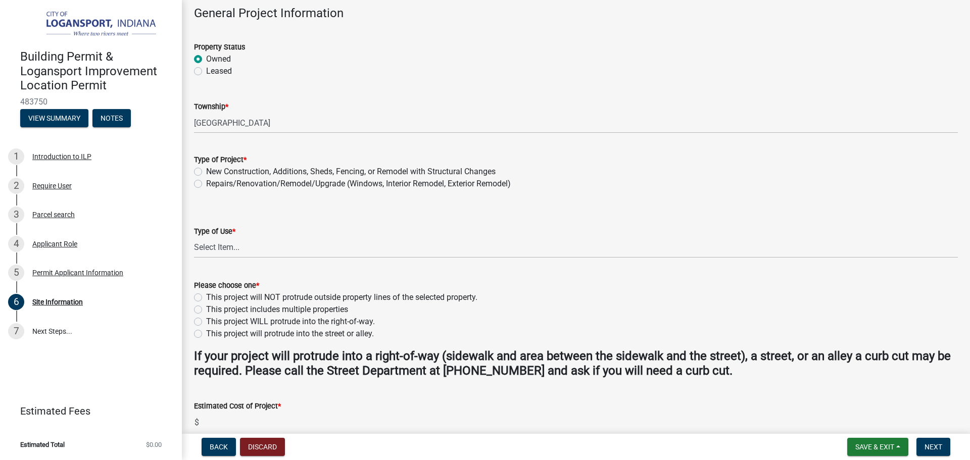
click at [206, 181] on label "Repairs/Renovation/Remodel/Upgrade (Windows, Interior Remodel, Exterior Remodel)" at bounding box center [358, 184] width 305 height 12
click at [206, 181] on input "Repairs/Renovation/Remodel/Upgrade (Windows, Interior Remodel, Exterior Remodel)" at bounding box center [209, 181] width 7 height 7
radio input "true"
click at [241, 244] on select "Select Item... Residential Commercial/Industrial Agricultural Public/Semi Public" at bounding box center [576, 247] width 764 height 21
click at [194, 237] on select "Select Item... Residential Commercial/Industrial Agricultural Public/Semi Public" at bounding box center [576, 247] width 764 height 21
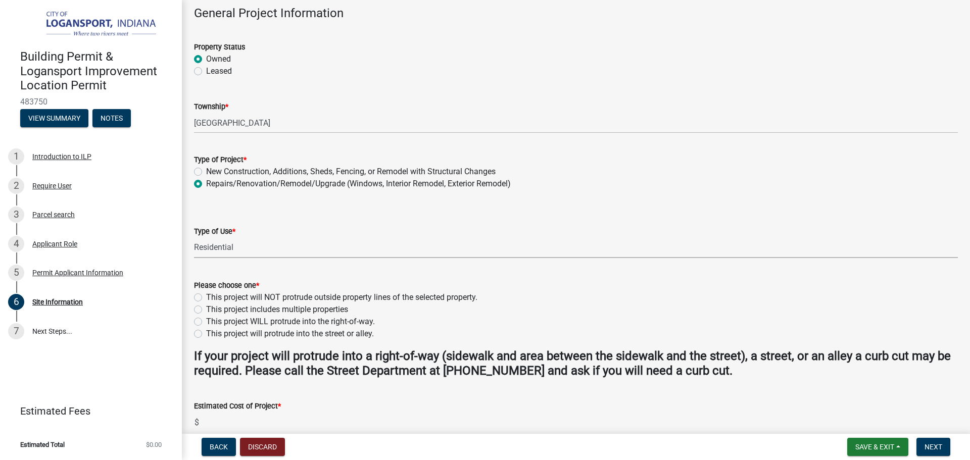
select select "62802869-e470-474a-8a4c-8dbe1ccdd5ac"
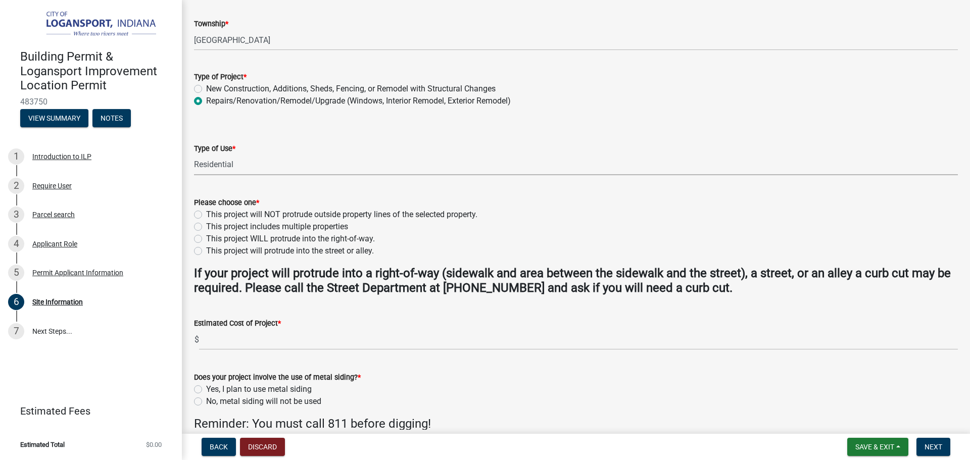
scroll to position [152, 0]
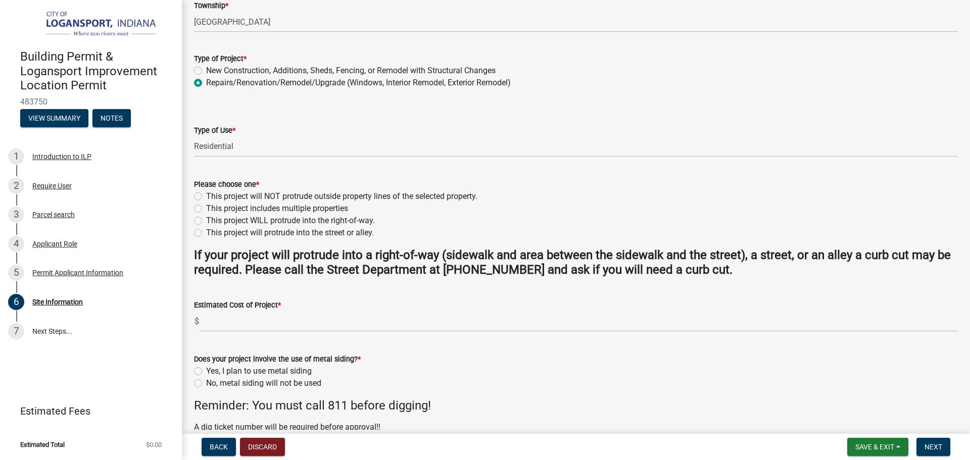
click at [206, 195] on label "This project will NOT protrude outside property lines of the selected property." at bounding box center [341, 197] width 271 height 12
click at [206, 195] on input "This project will NOT protrude outside property lines of the selected property." at bounding box center [209, 194] width 7 height 7
radio input "true"
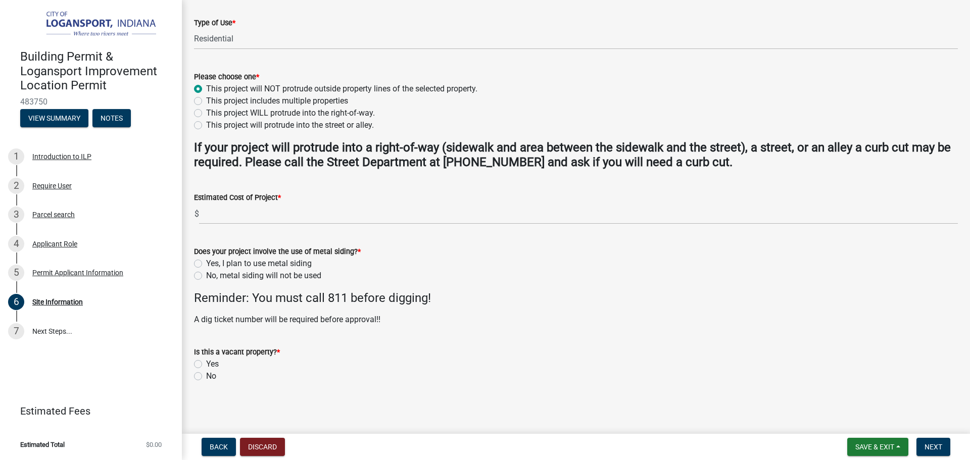
scroll to position [260, 0]
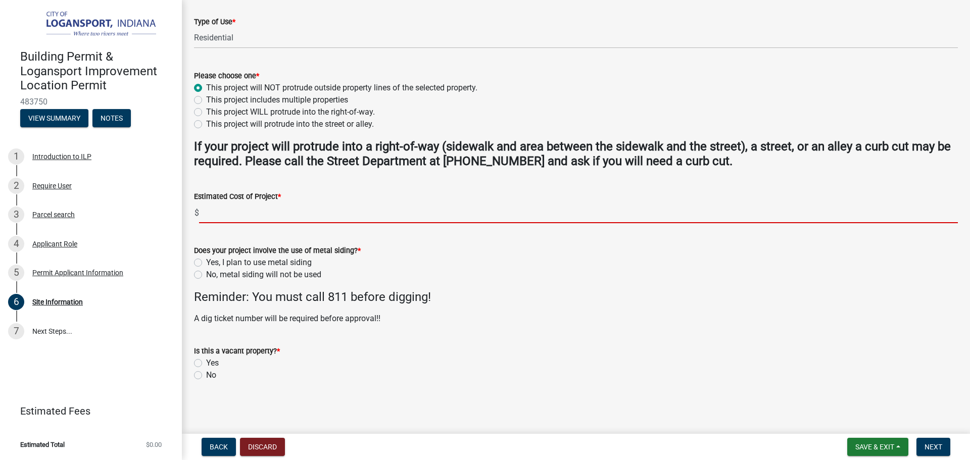
click at [244, 215] on input "text" at bounding box center [578, 213] width 759 height 21
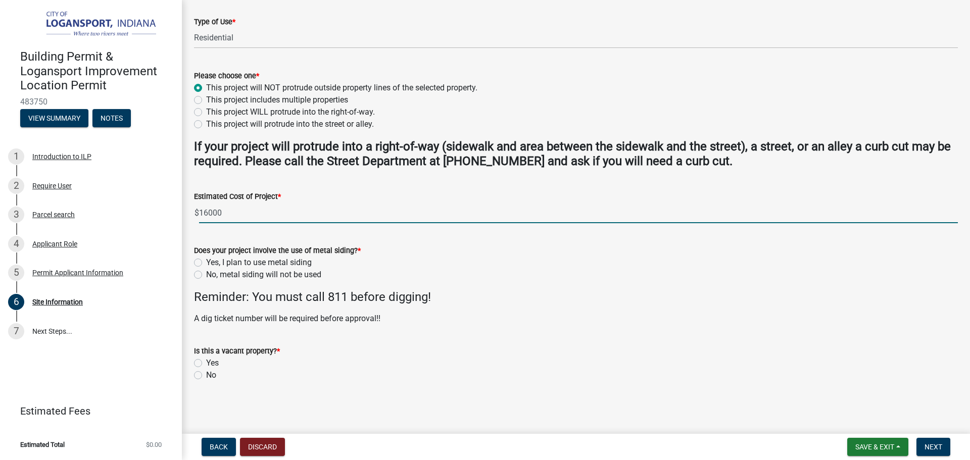
type input "16000"
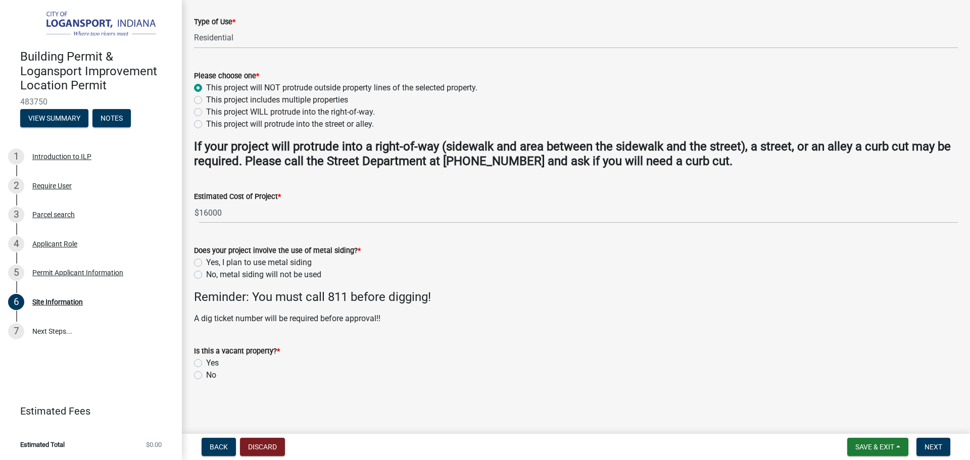
click at [206, 274] on label "No, metal siding will not be used" at bounding box center [263, 275] width 115 height 12
click at [206, 274] on input "No, metal siding will not be used" at bounding box center [209, 272] width 7 height 7
radio input "true"
click at [206, 372] on label "No" at bounding box center [211, 375] width 10 height 12
click at [206, 372] on input "No" at bounding box center [209, 372] width 7 height 7
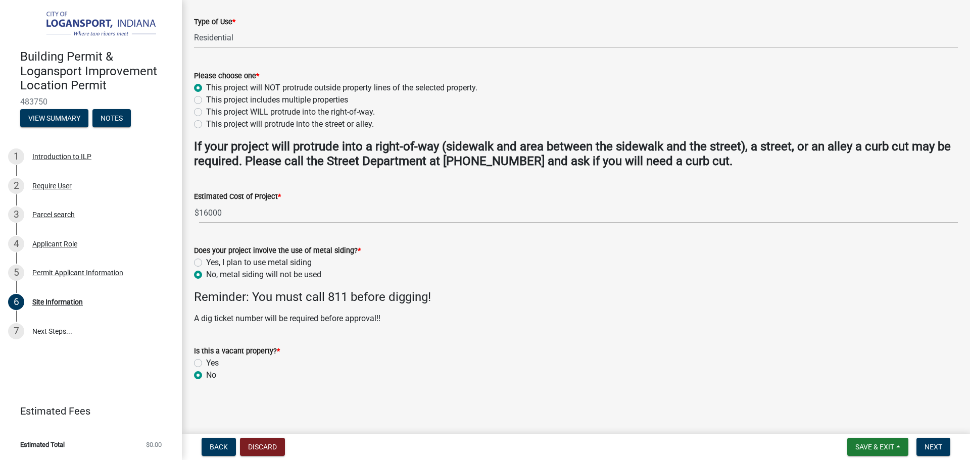
radio input "true"
click at [206, 361] on label "Yes" at bounding box center [212, 363] width 13 height 12
click at [206, 361] on input "Yes" at bounding box center [209, 360] width 7 height 7
radio input "true"
click at [929, 445] on span "Next" at bounding box center [934, 447] width 18 height 8
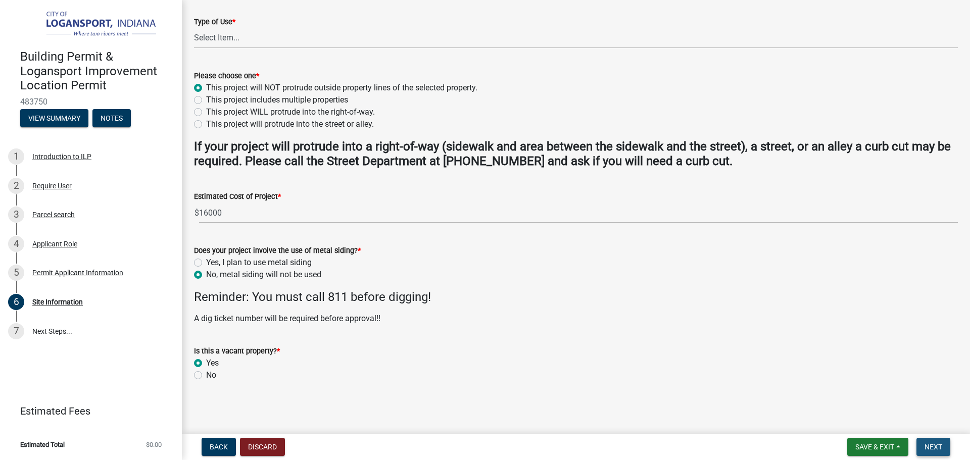
scroll to position [0, 0]
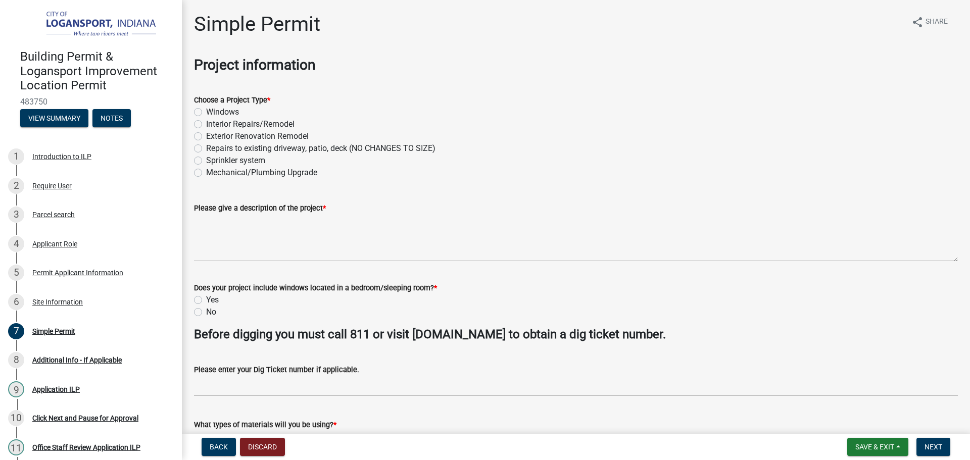
click at [206, 134] on label "Exterior Renovation Remodel" at bounding box center [257, 136] width 103 height 12
click at [206, 134] on input "Exterior Renovation Remodel" at bounding box center [209, 133] width 7 height 7
radio input "true"
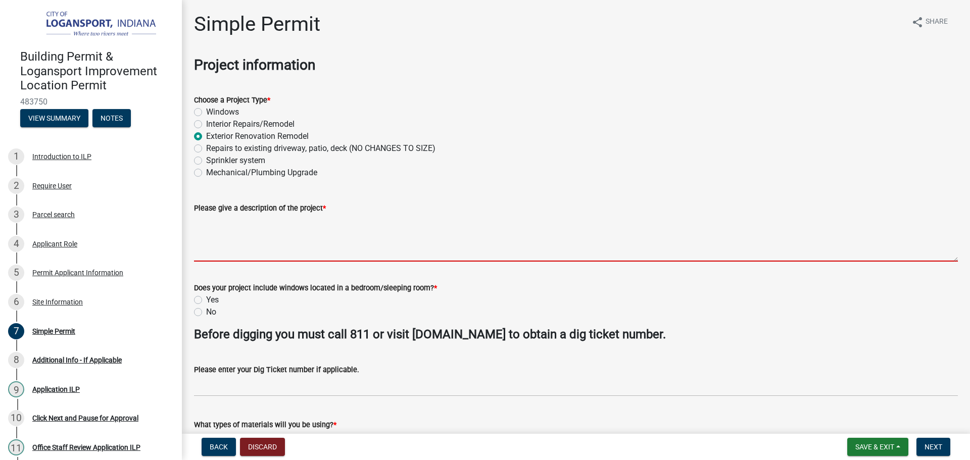
click at [343, 231] on textarea "Please give a description of the project *" at bounding box center [576, 237] width 764 height 47
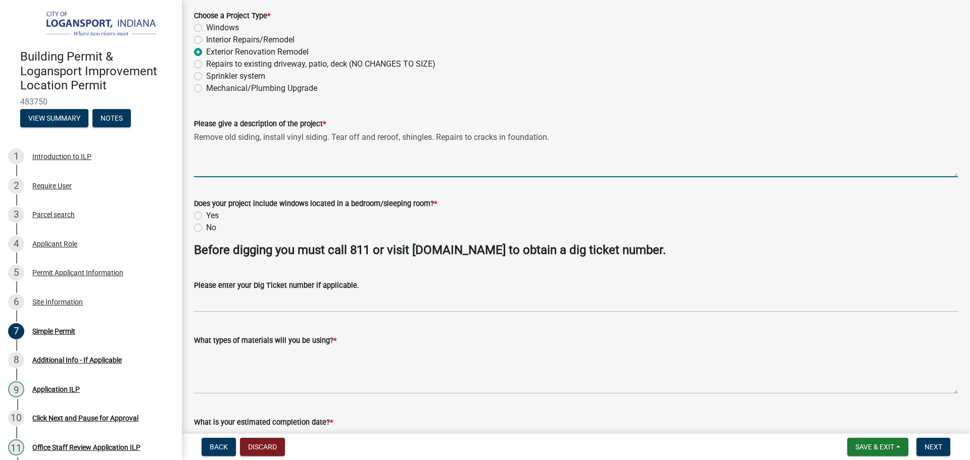
scroll to position [101, 0]
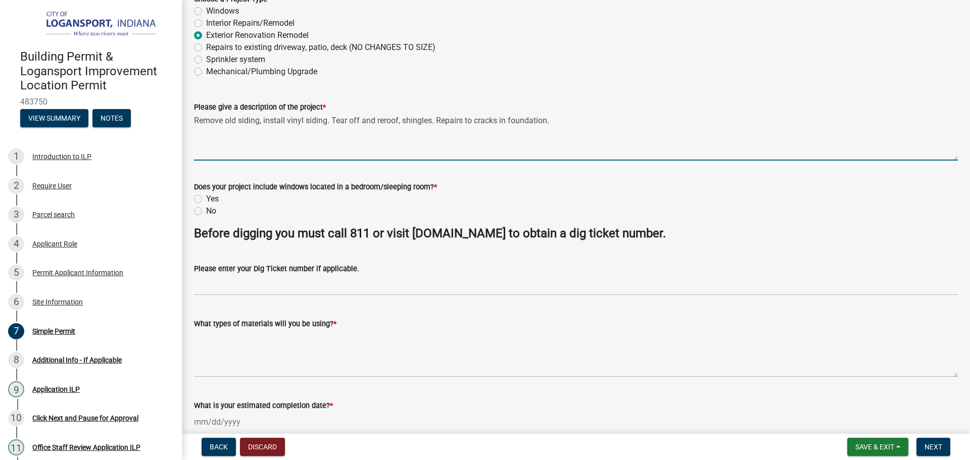
type textarea "Remove old siding, install vinyl siding. Tear off and reroof, shingles. Repairs…"
click at [206, 211] on label "No" at bounding box center [211, 211] width 10 height 12
click at [206, 211] on input "No" at bounding box center [209, 208] width 7 height 7
radio input "true"
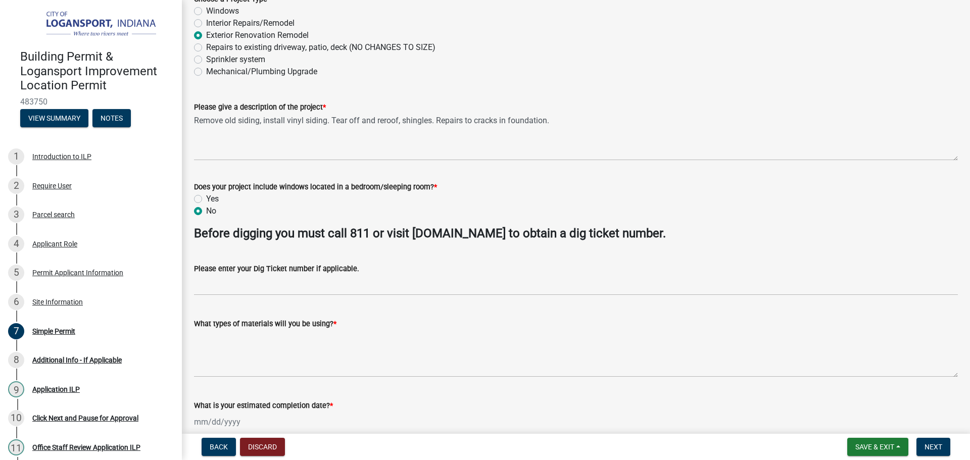
click at [206, 197] on label "Yes" at bounding box center [212, 199] width 13 height 12
click at [206, 197] on input "Yes" at bounding box center [209, 196] width 7 height 7
radio input "true"
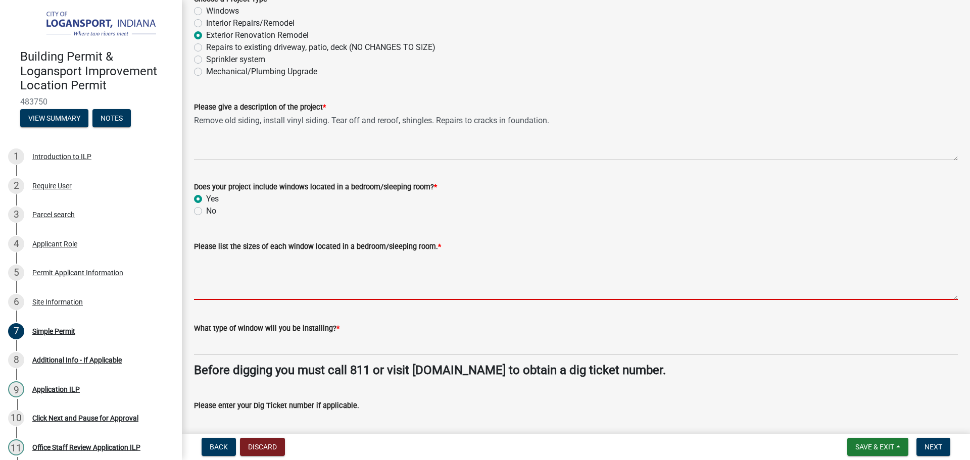
click at [266, 262] on textarea "Please list the sizes of each window located in a bedroom/sleeping room. *" at bounding box center [576, 276] width 764 height 47
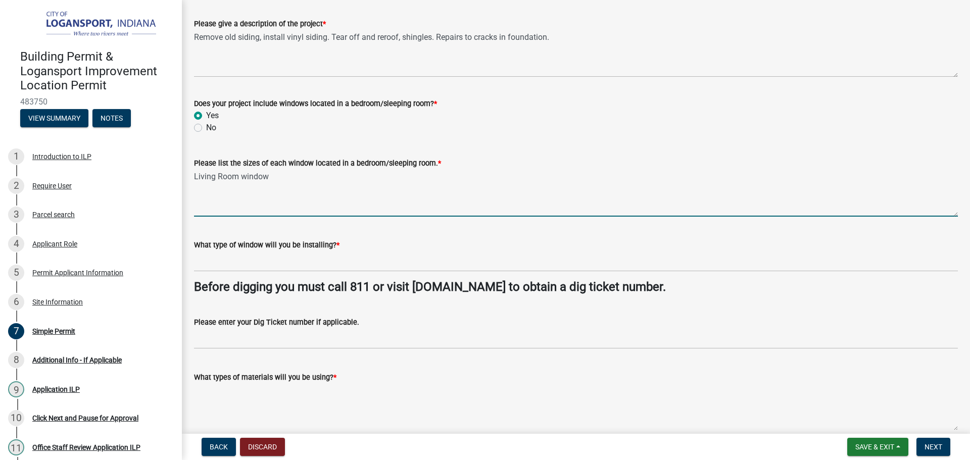
scroll to position [202, 0]
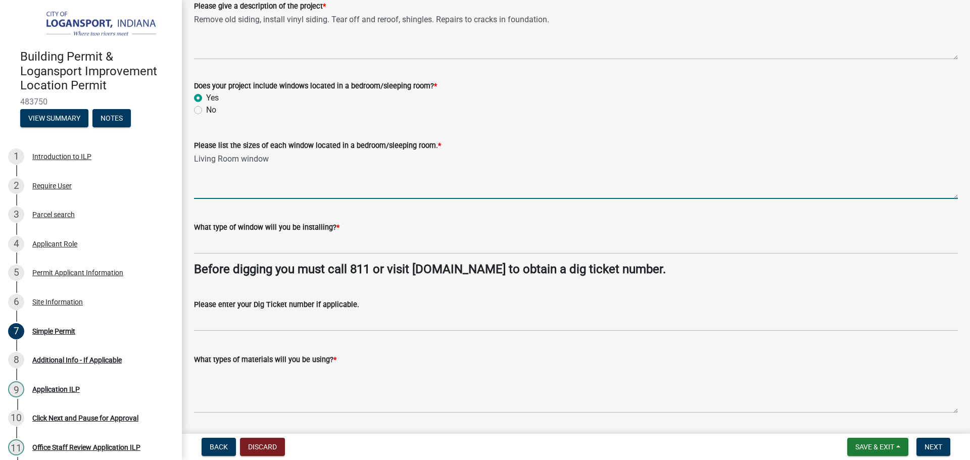
type textarea "Living Room window"
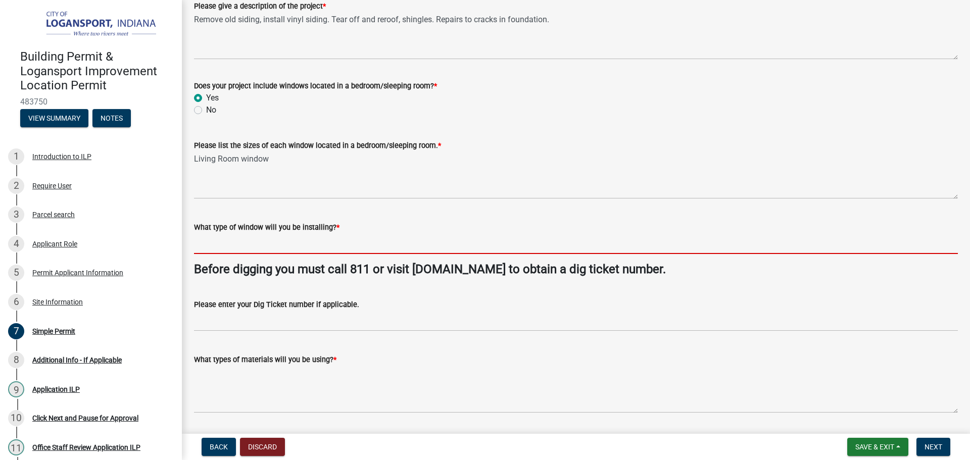
click at [274, 242] on input "What type of window will you be installing? *" at bounding box center [576, 243] width 764 height 21
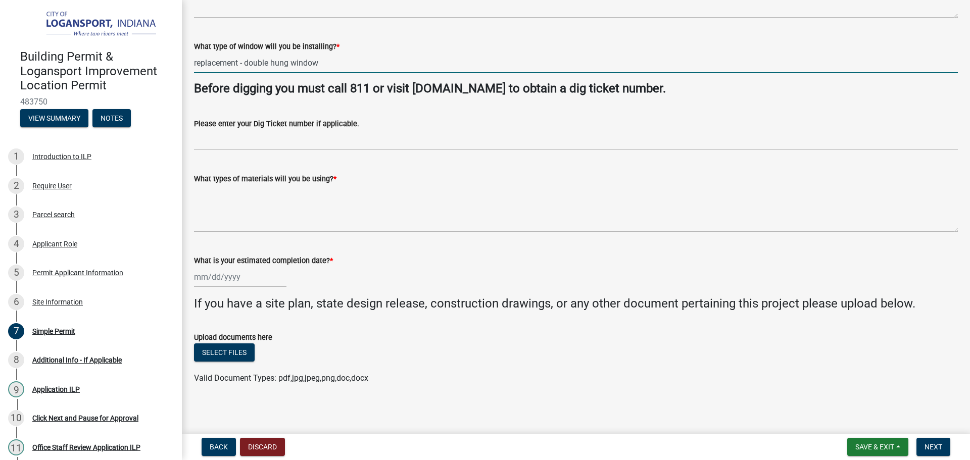
scroll to position [386, 0]
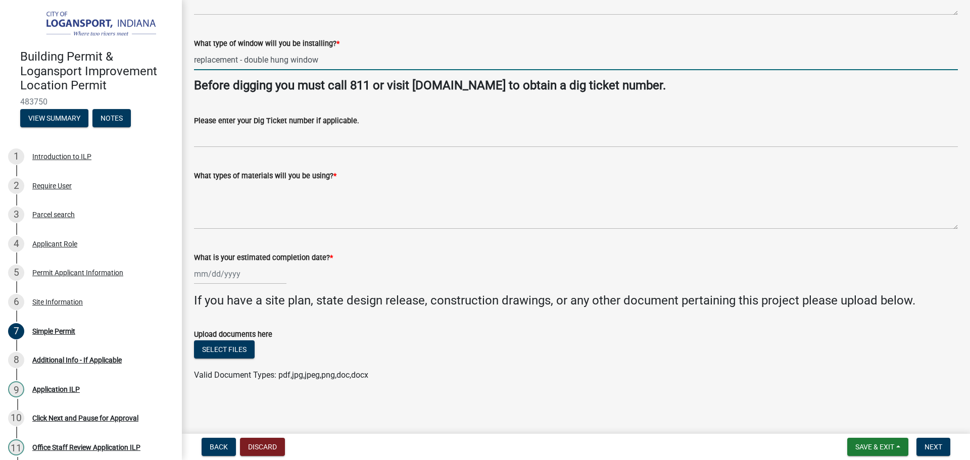
type input "replacement - double hung window"
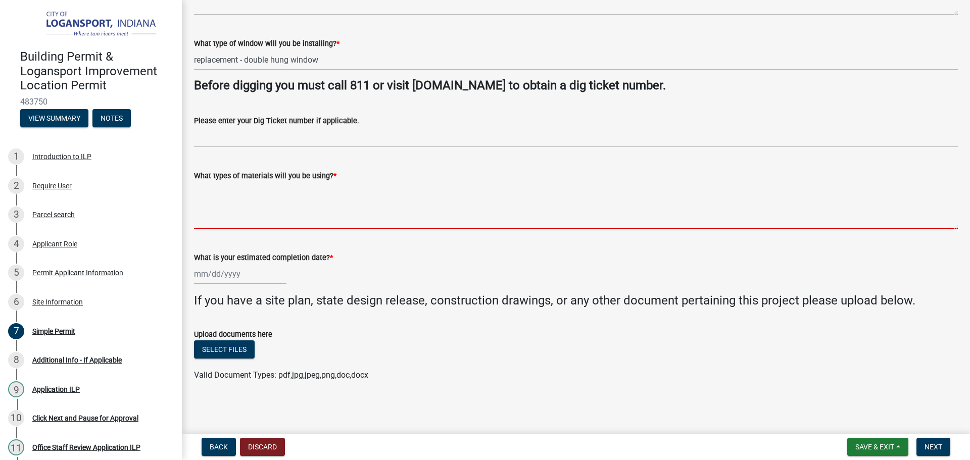
click at [250, 188] on textarea "What types of materials will you be using? *" at bounding box center [576, 205] width 764 height 47
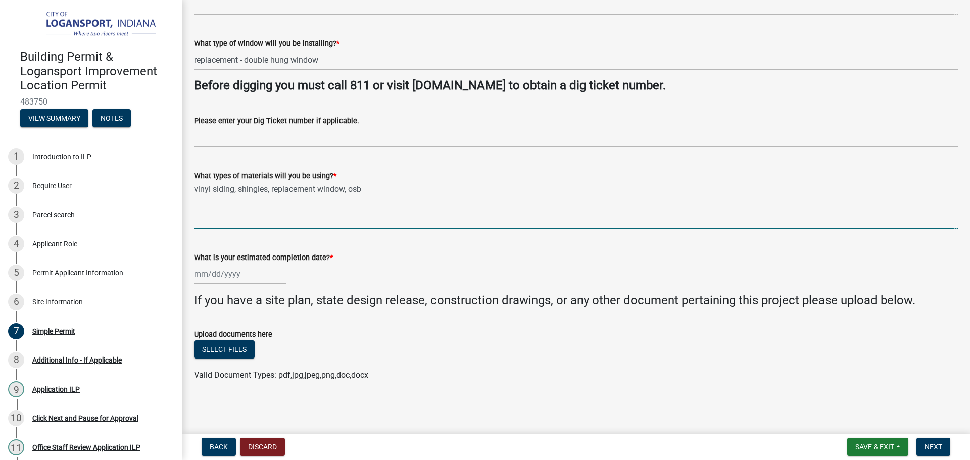
type textarea "vinyl siding, shingles, replacement window, osb"
click at [251, 277] on div at bounding box center [240, 274] width 92 height 21
select select "9"
select select "2025"
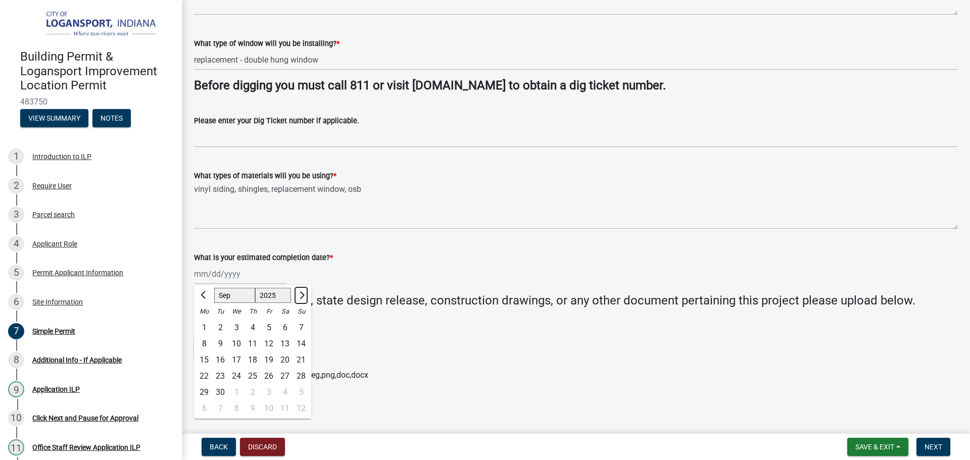
click at [305, 294] on button "Next month" at bounding box center [301, 296] width 12 height 16
select select "12"
click at [242, 387] on div "31" at bounding box center [236, 393] width 16 height 16
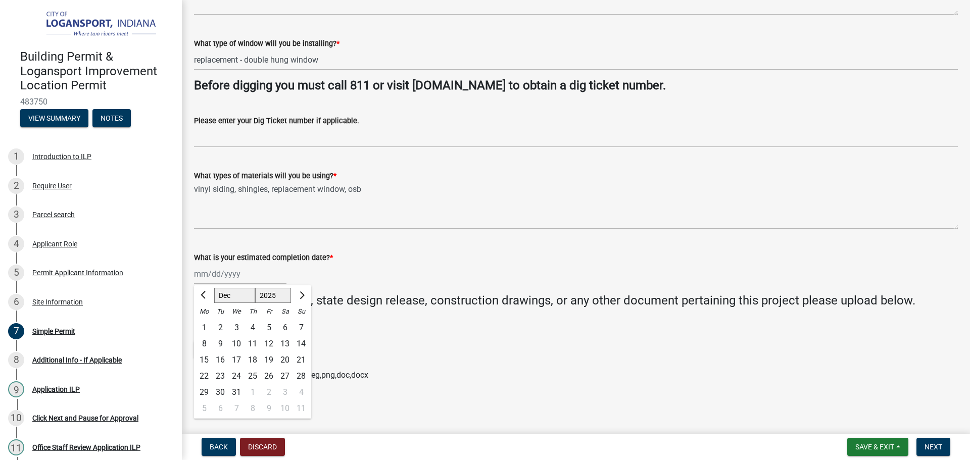
type input "[DATE]"
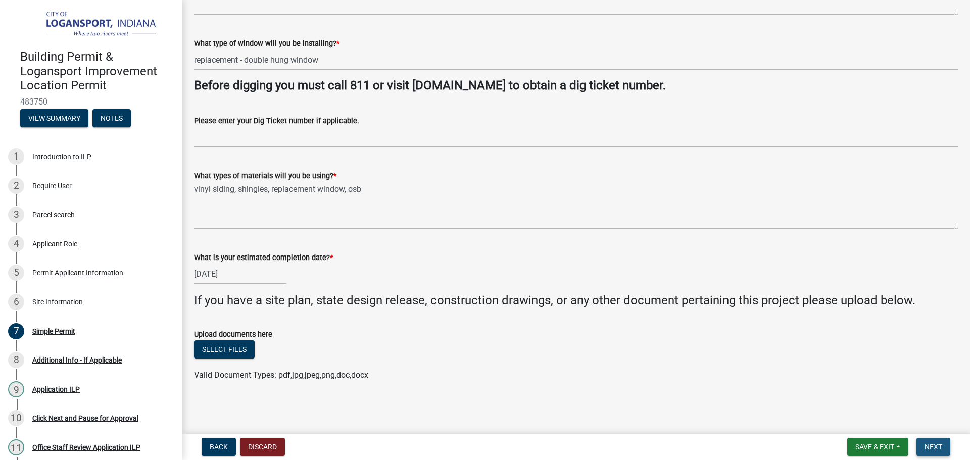
click at [933, 444] on span "Next" at bounding box center [934, 447] width 18 height 8
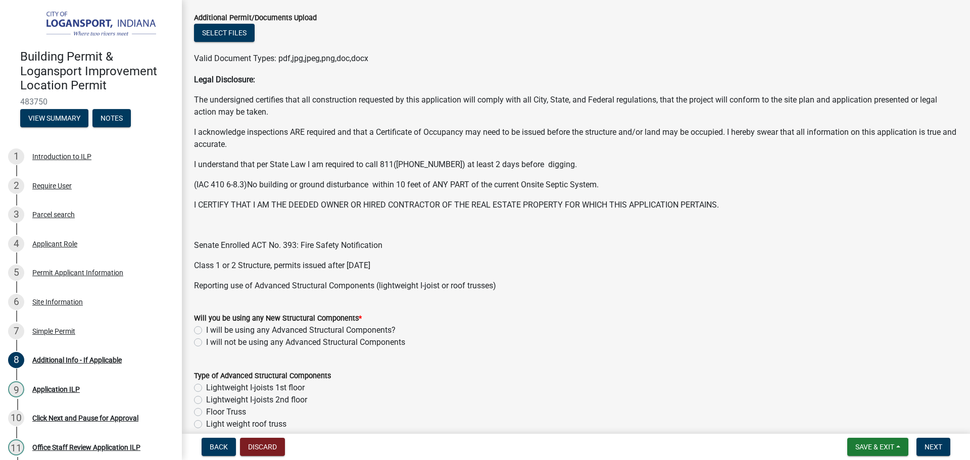
scroll to position [202, 0]
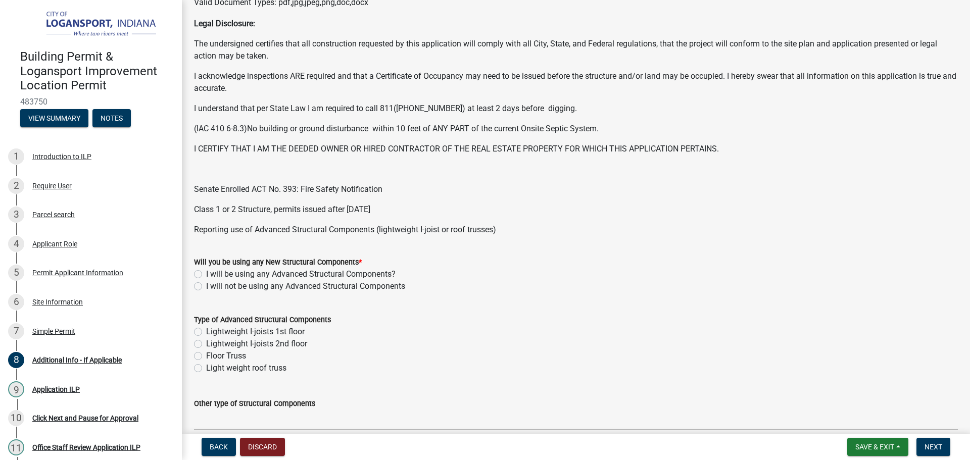
click at [206, 284] on label "I will not be using any Advanced Structural Components" at bounding box center [305, 286] width 199 height 12
click at [206, 284] on input "I will not be using any Advanced Structural Components" at bounding box center [209, 283] width 7 height 7
radio input "true"
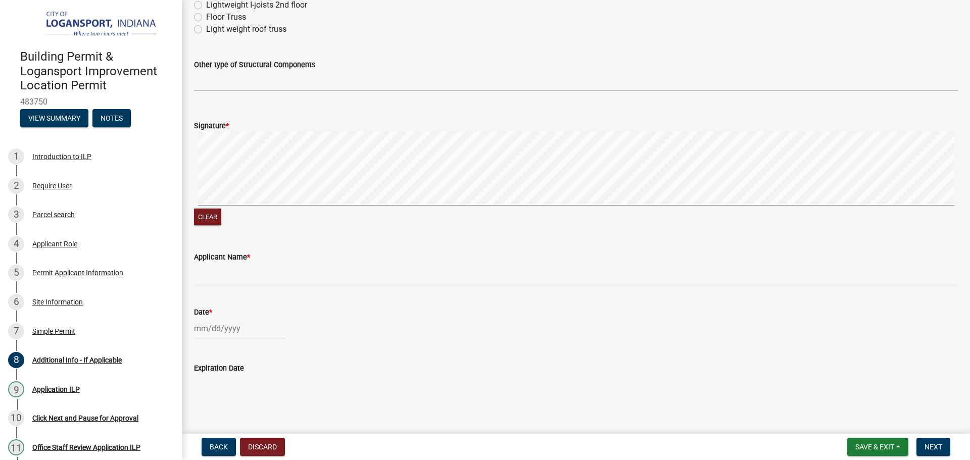
scroll to position [554, 0]
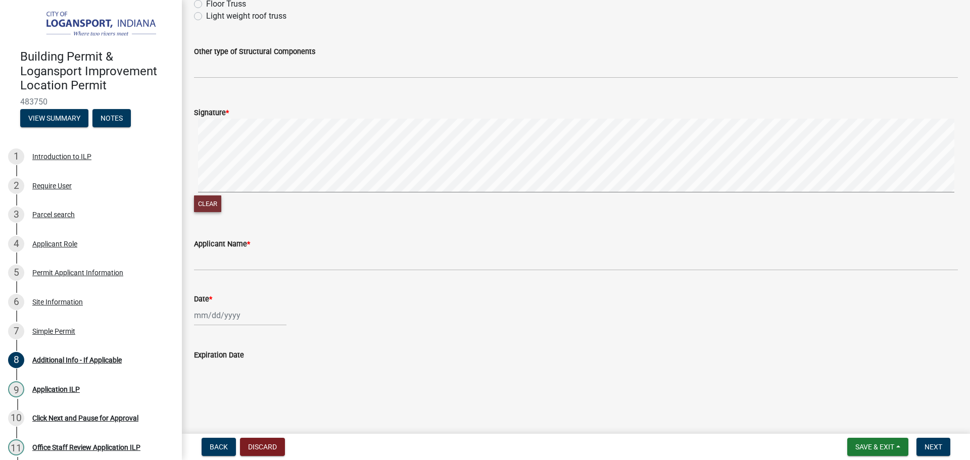
drag, startPoint x: 217, startPoint y: 196, endPoint x: 214, endPoint y: 242, distance: 46.1
click at [217, 197] on button "Clear" at bounding box center [207, 204] width 27 height 17
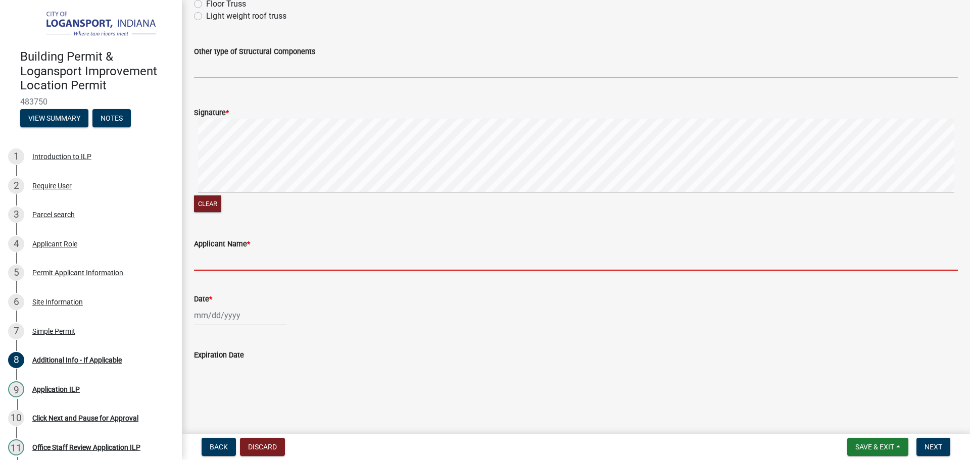
click at [213, 265] on input "Applicant Name *" at bounding box center [576, 260] width 764 height 21
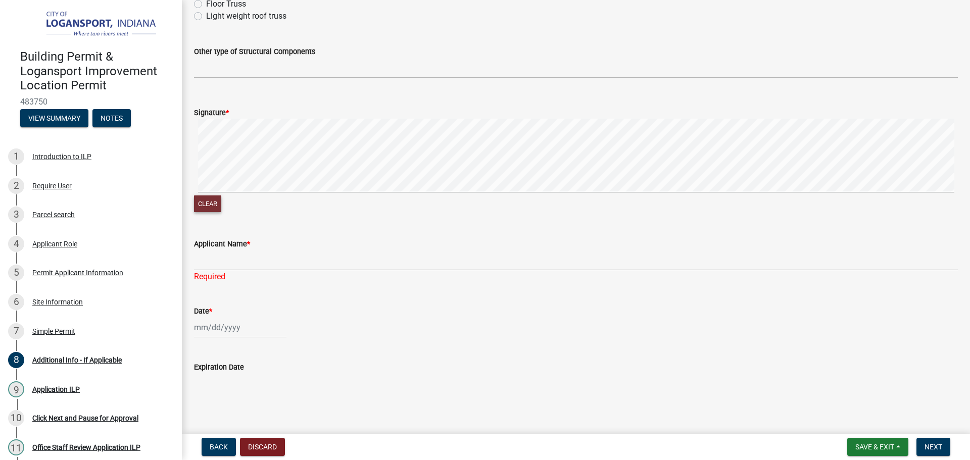
click at [200, 203] on button "Clear" at bounding box center [207, 204] width 27 height 17
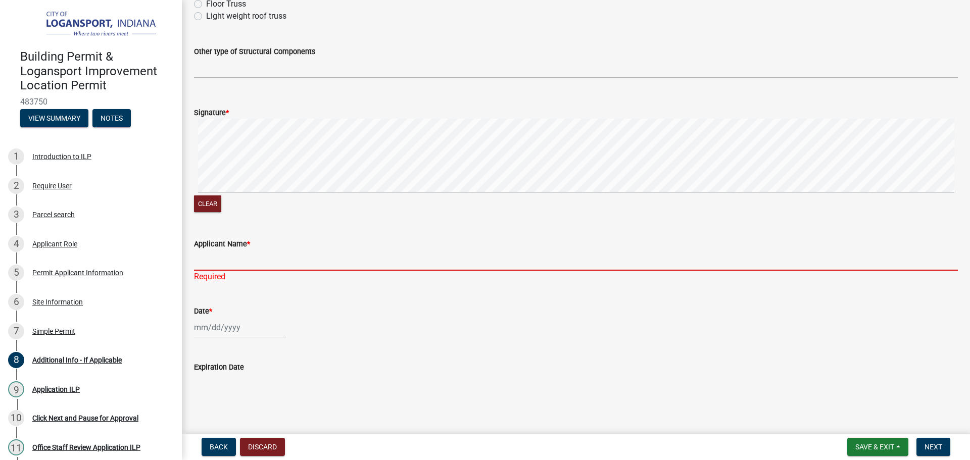
click at [210, 269] on input "Applicant Name *" at bounding box center [576, 260] width 764 height 21
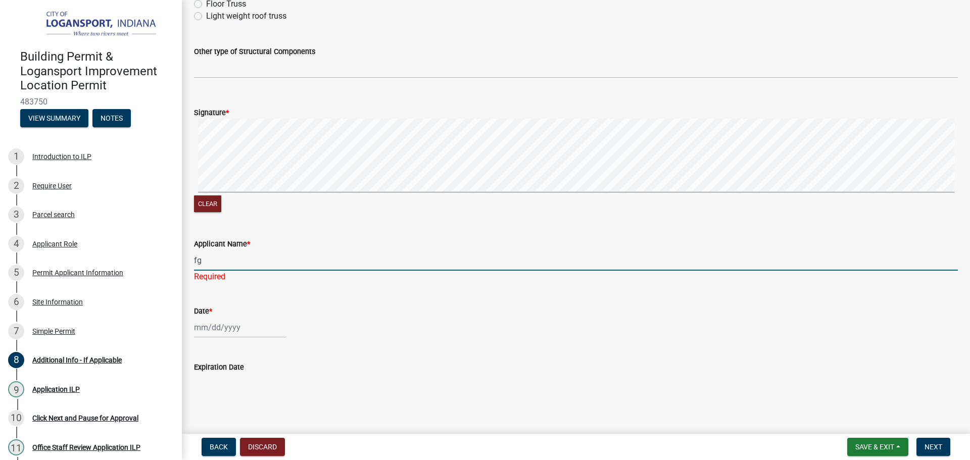
type input "f"
type input "[PERSON_NAME]"
select select "9"
select select "2025"
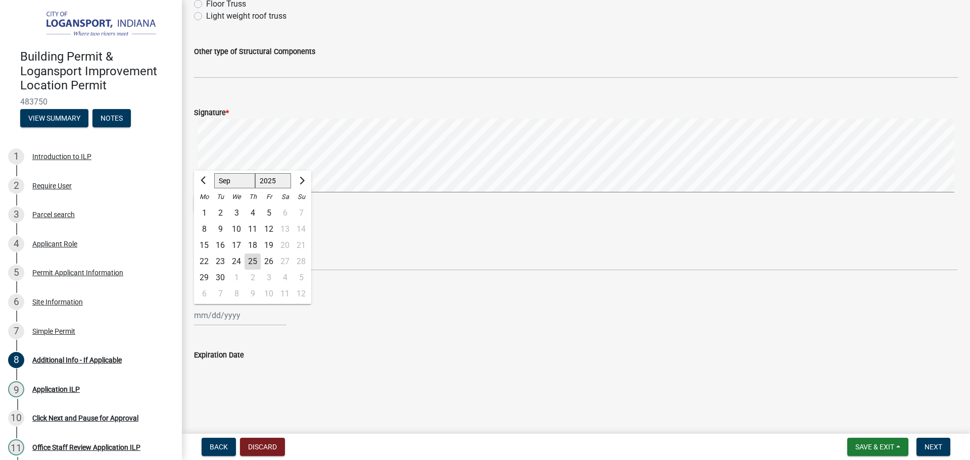
click at [213, 324] on input "Date *" at bounding box center [240, 315] width 92 height 21
click at [251, 258] on div "25" at bounding box center [253, 262] width 16 height 16
type input "[DATE]"
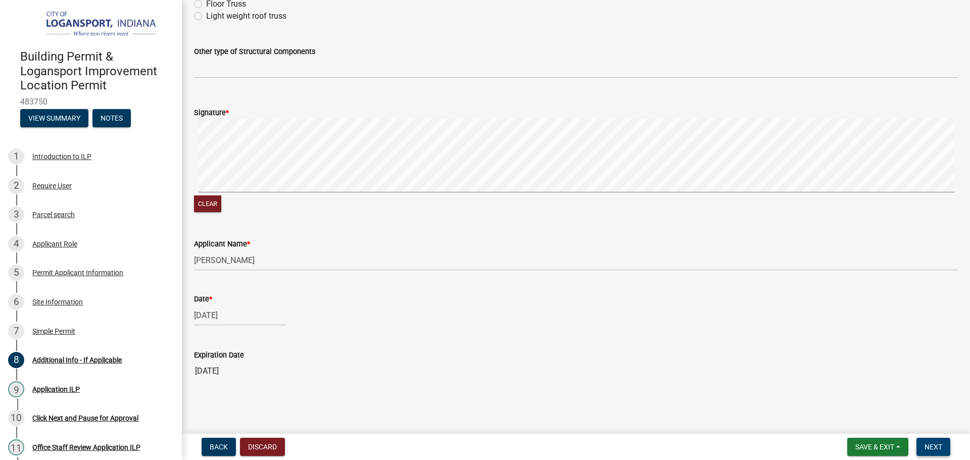
click at [932, 451] on span "Next" at bounding box center [934, 447] width 18 height 8
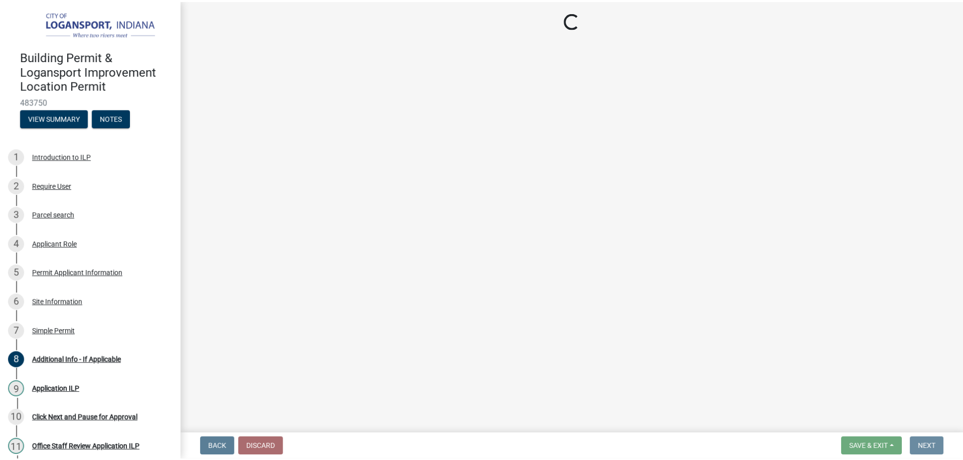
scroll to position [0, 0]
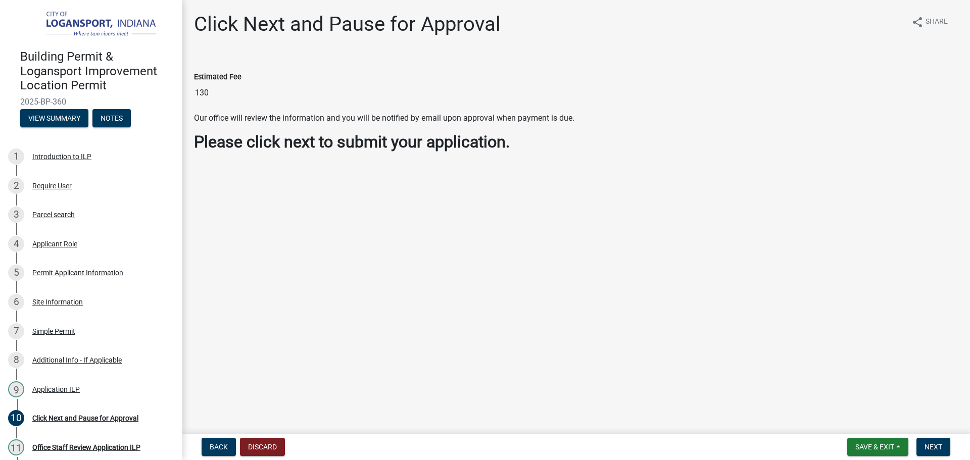
click at [223, 91] on input "130" at bounding box center [576, 93] width 764 height 20
click at [942, 446] on span "Next" at bounding box center [934, 447] width 18 height 8
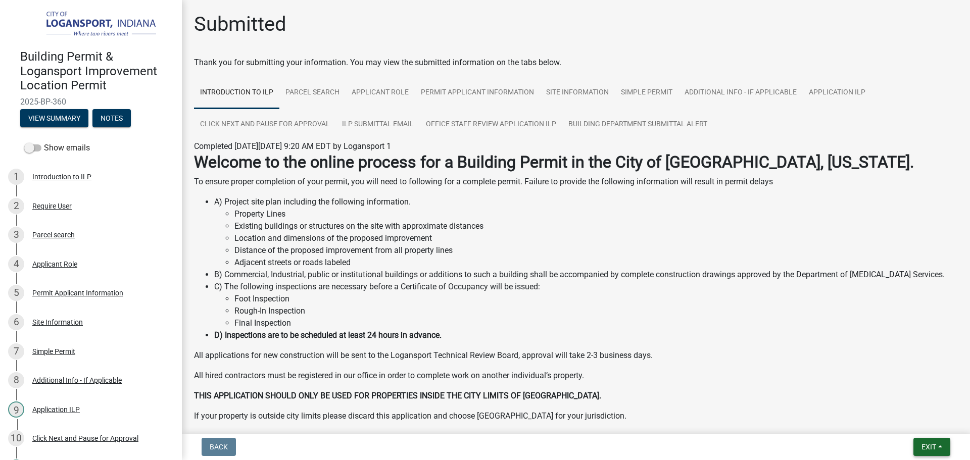
click at [924, 450] on span "Exit" at bounding box center [929, 447] width 15 height 8
click at [911, 414] on button "Save & Exit" at bounding box center [910, 421] width 81 height 24
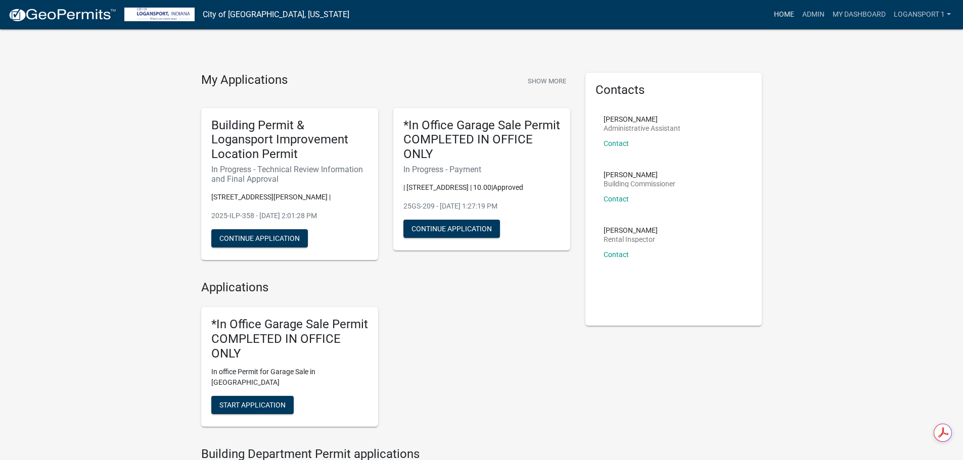
click at [790, 15] on link "Home" at bounding box center [784, 14] width 28 height 19
